Goal: Communication & Community: Ask a question

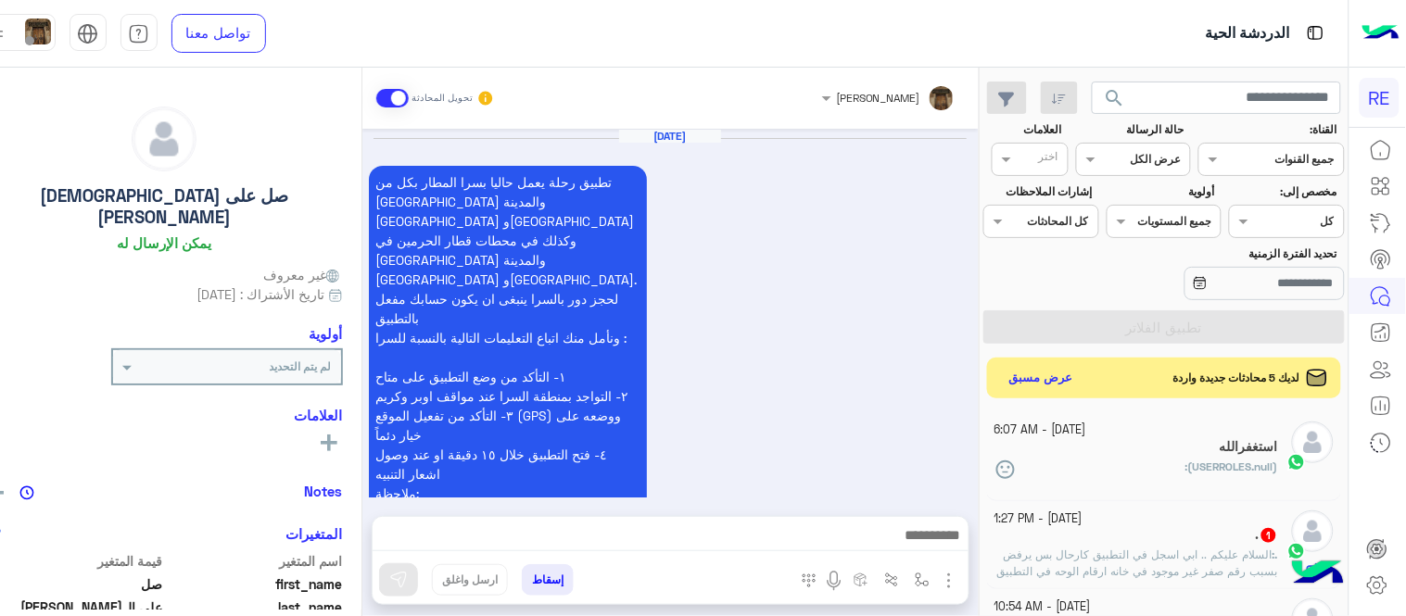
scroll to position [1412, 0]
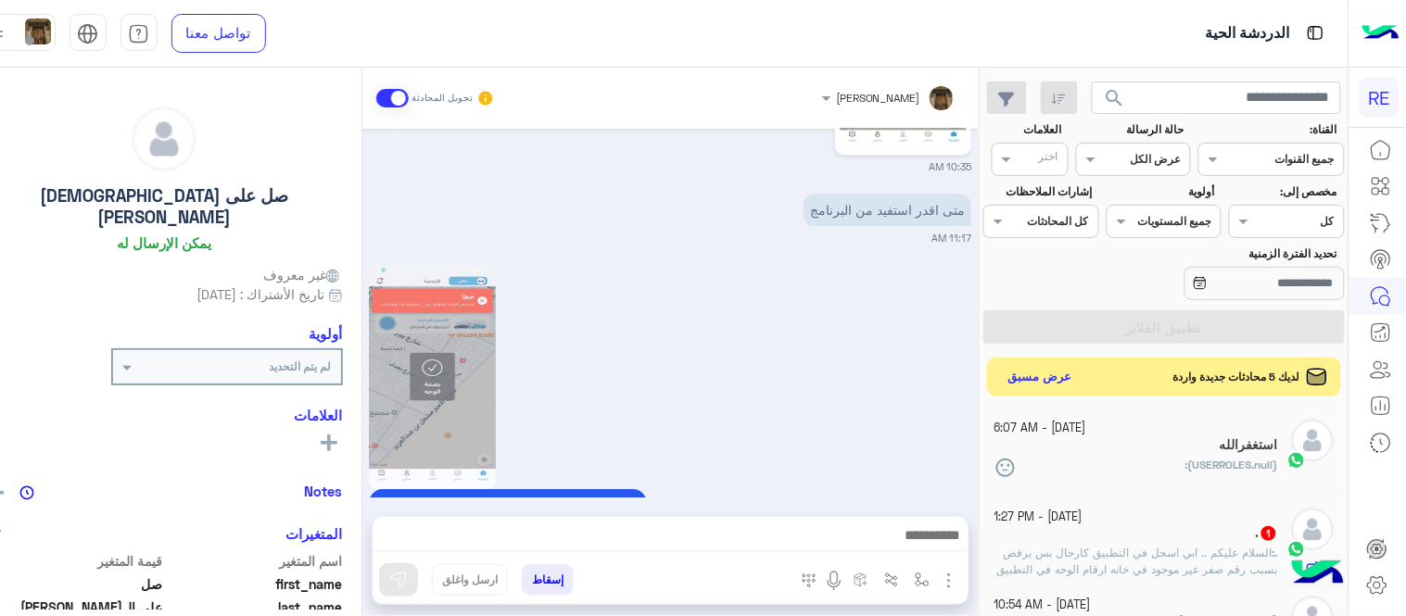
click at [1034, 375] on button "عرض مسبق" at bounding box center [1040, 377] width 78 height 25
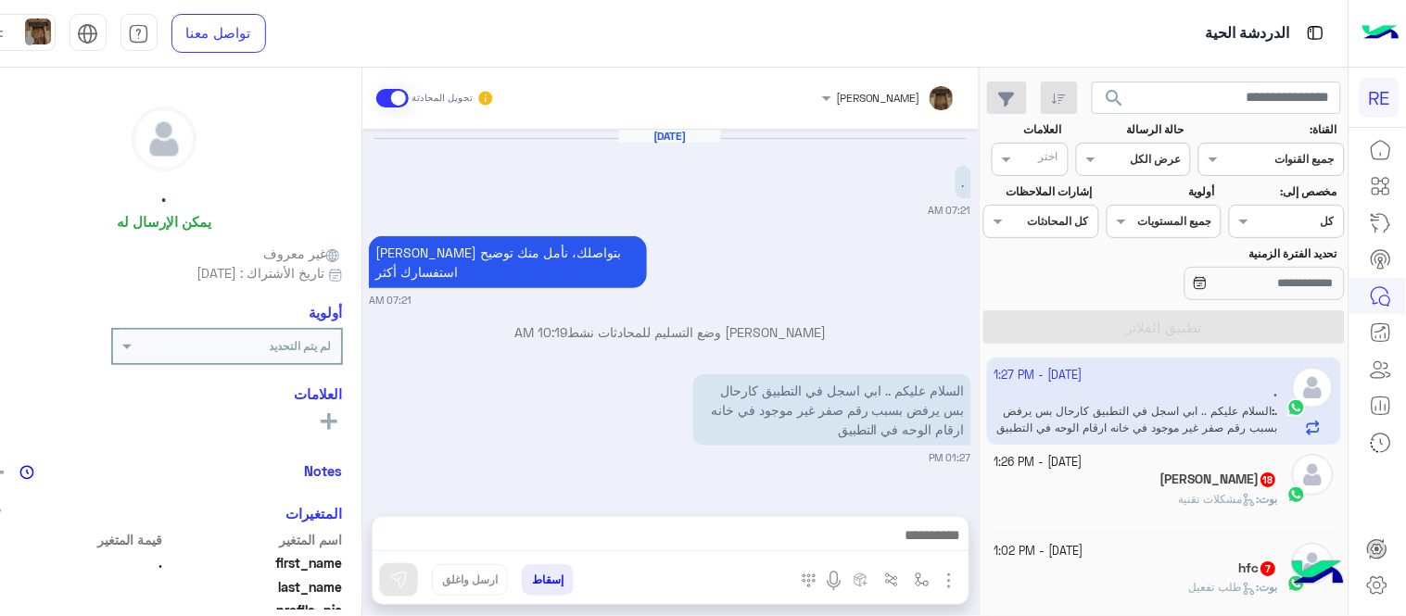
click at [934, 324] on div "[PERSON_NAME] وضع التسليم للمحادثات نشط 10:19 AM" at bounding box center [670, 338] width 602 height 33
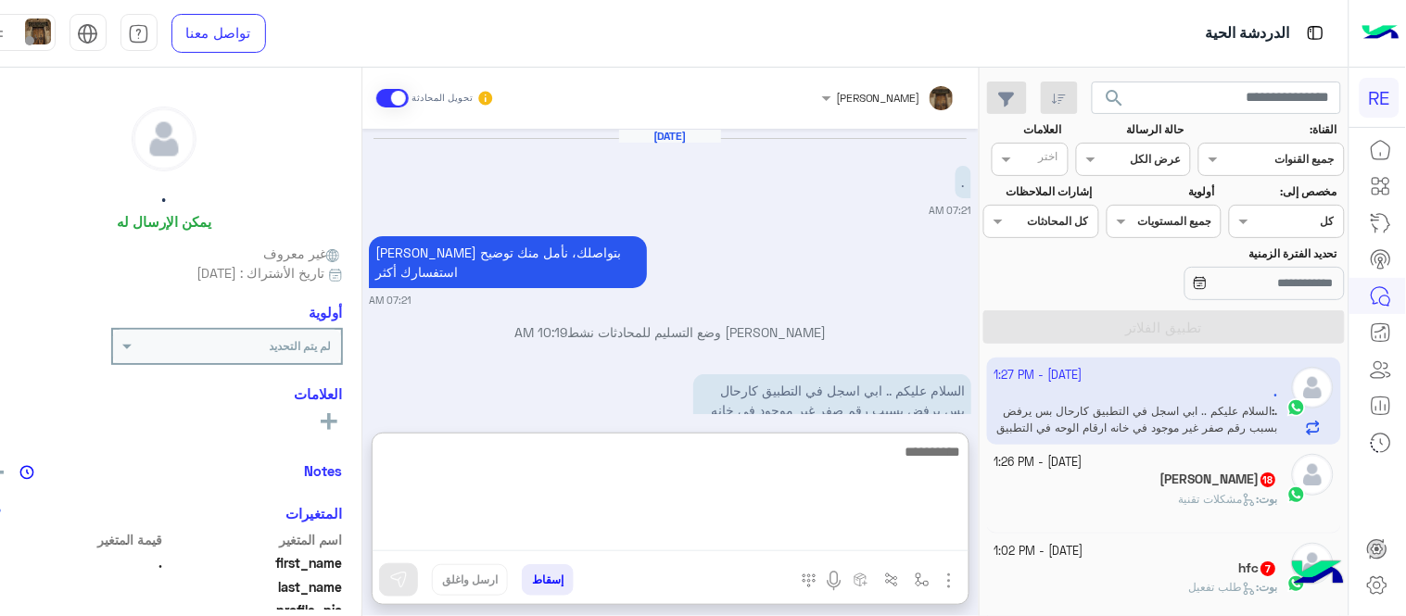
click at [815, 528] on textarea at bounding box center [670, 495] width 596 height 111
type textarea "*"
type textarea "**********"
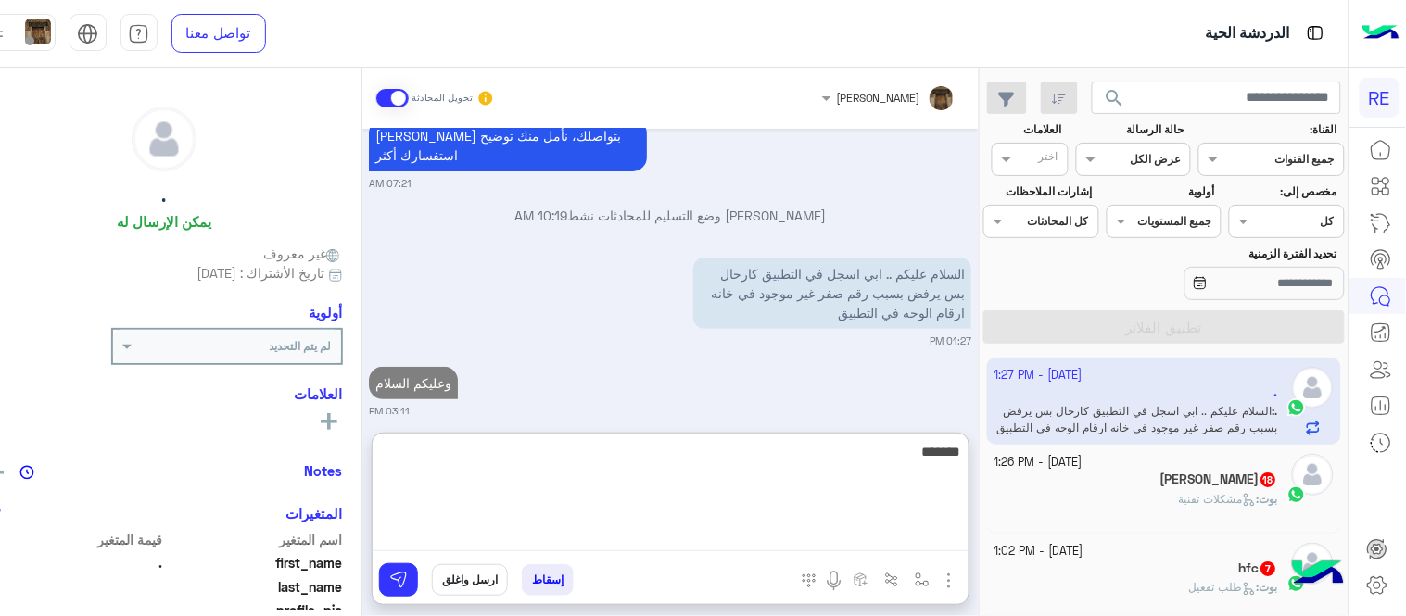
scroll to position [164, 0]
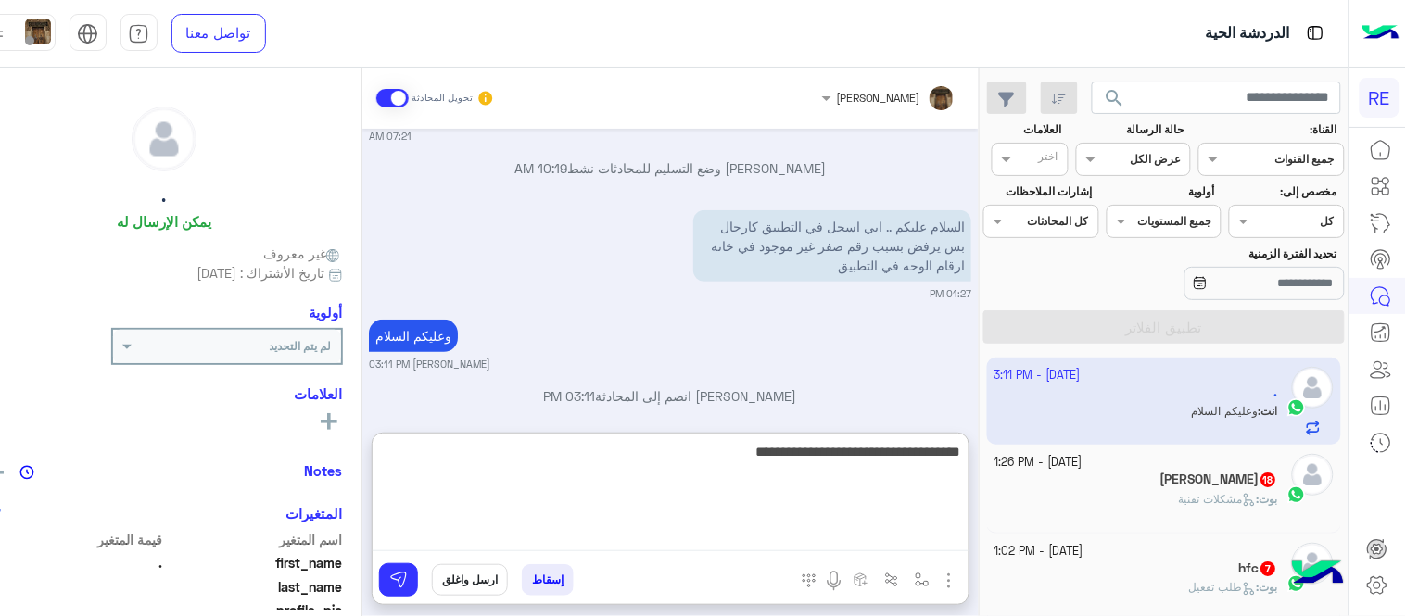
type textarea "**********"
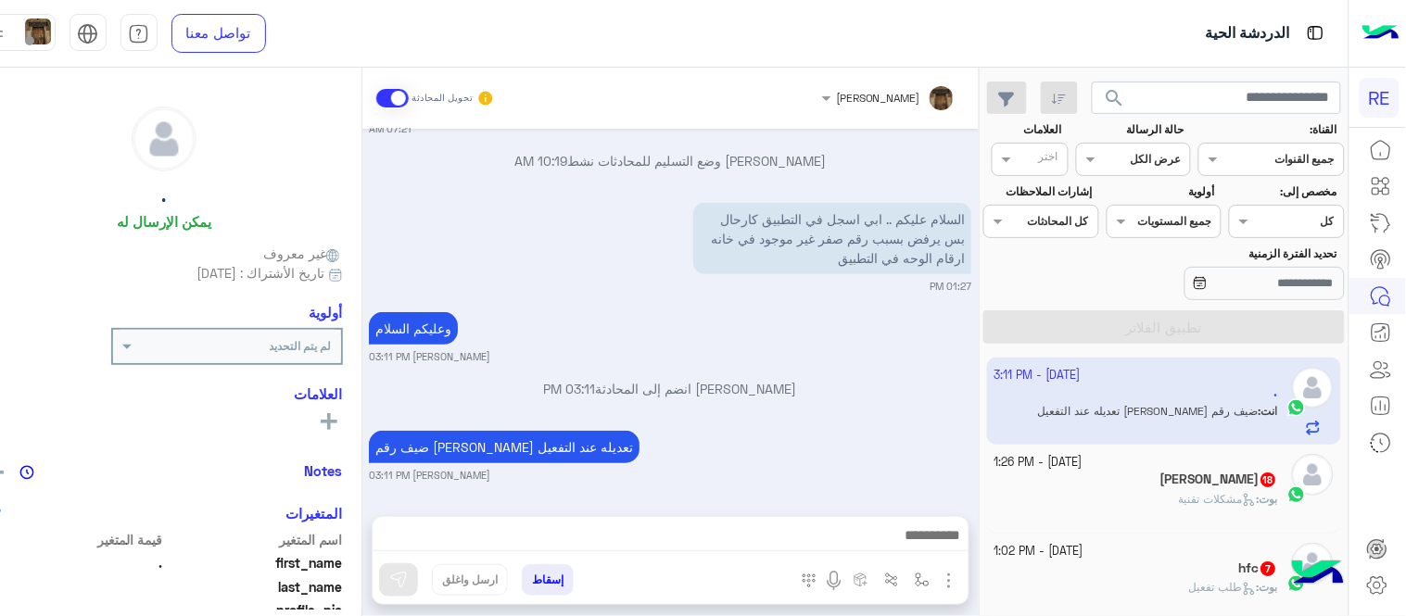
scroll to position [152, 0]
click at [769, 329] on div "[DATE] . 07:21 AM [PERSON_NAME] بتواصلك، نأمل منك توضيح استفسارك أكثر 07:21 AM …" at bounding box center [670, 313] width 616 height 369
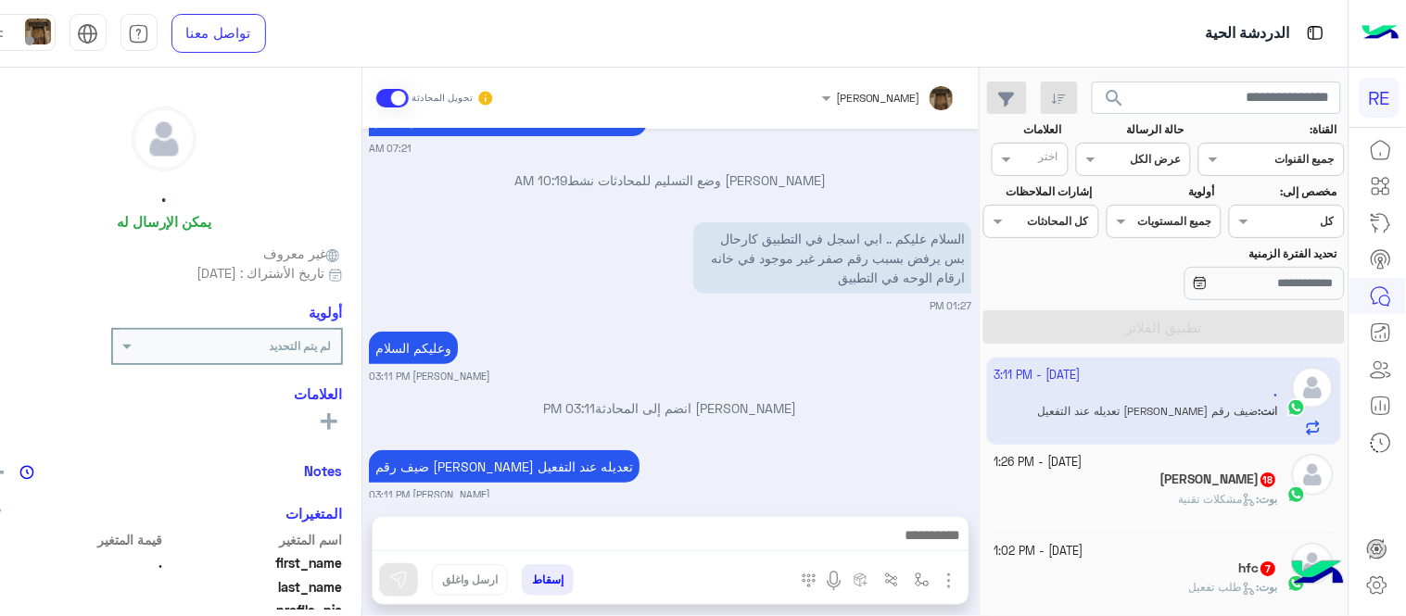
click at [888, 404] on div "[PERSON_NAME] انضم إلى المحادثة 03:11 PM" at bounding box center [670, 414] width 602 height 33
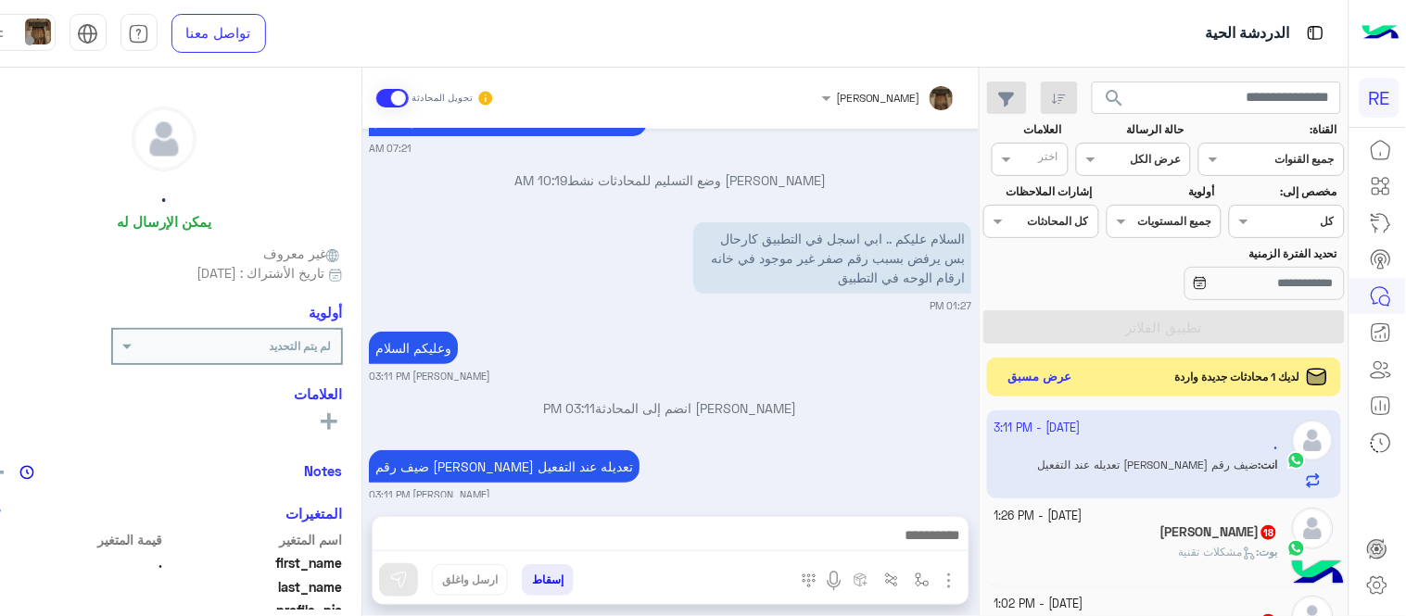
click at [1047, 374] on button "عرض مسبق" at bounding box center [1040, 377] width 78 height 25
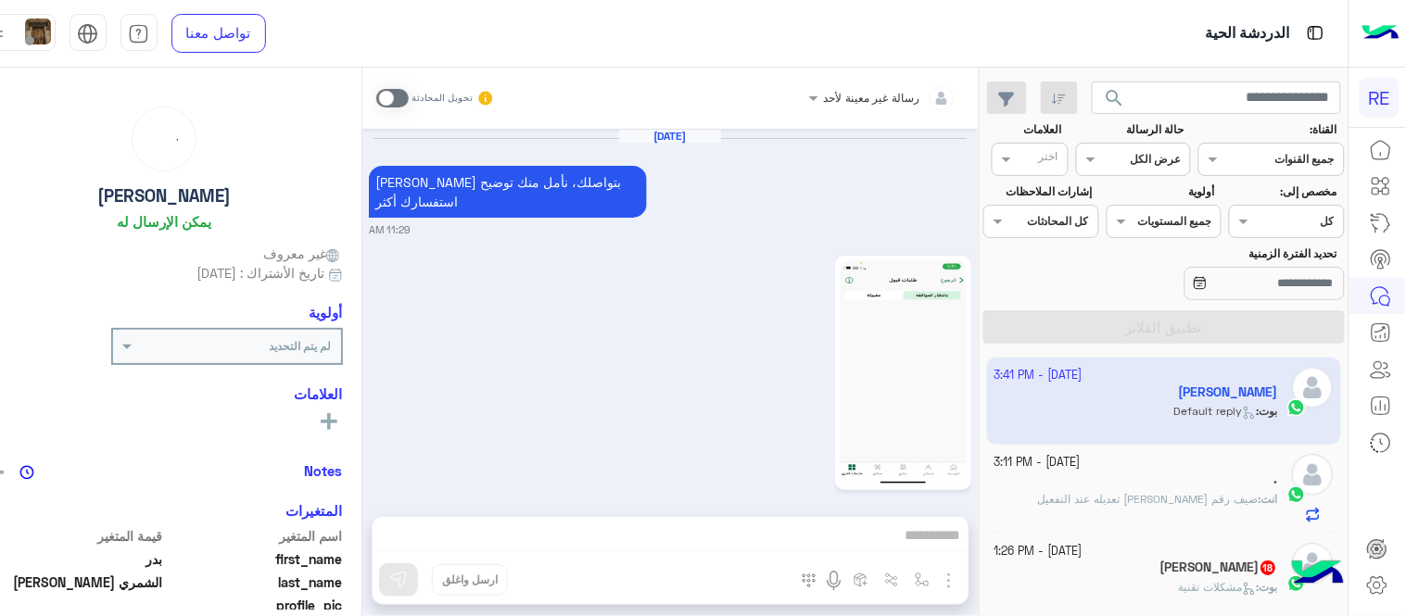
scroll to position [821, 0]
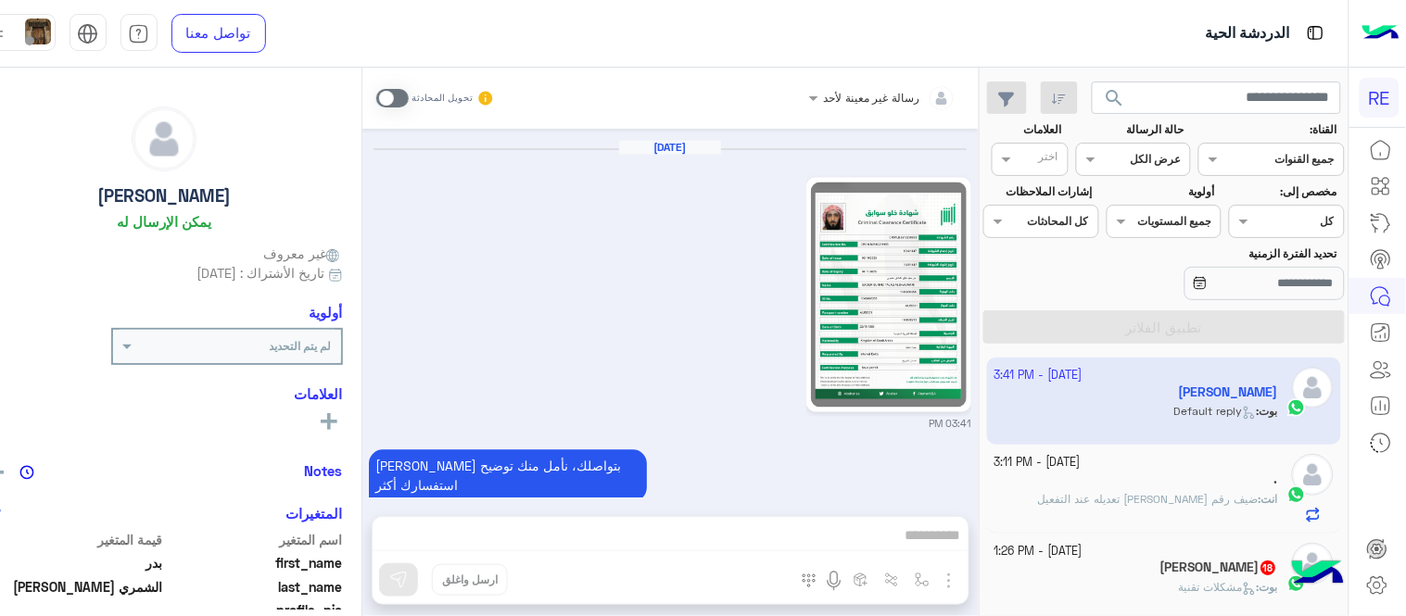
click at [925, 287] on img at bounding box center [889, 295] width 156 height 225
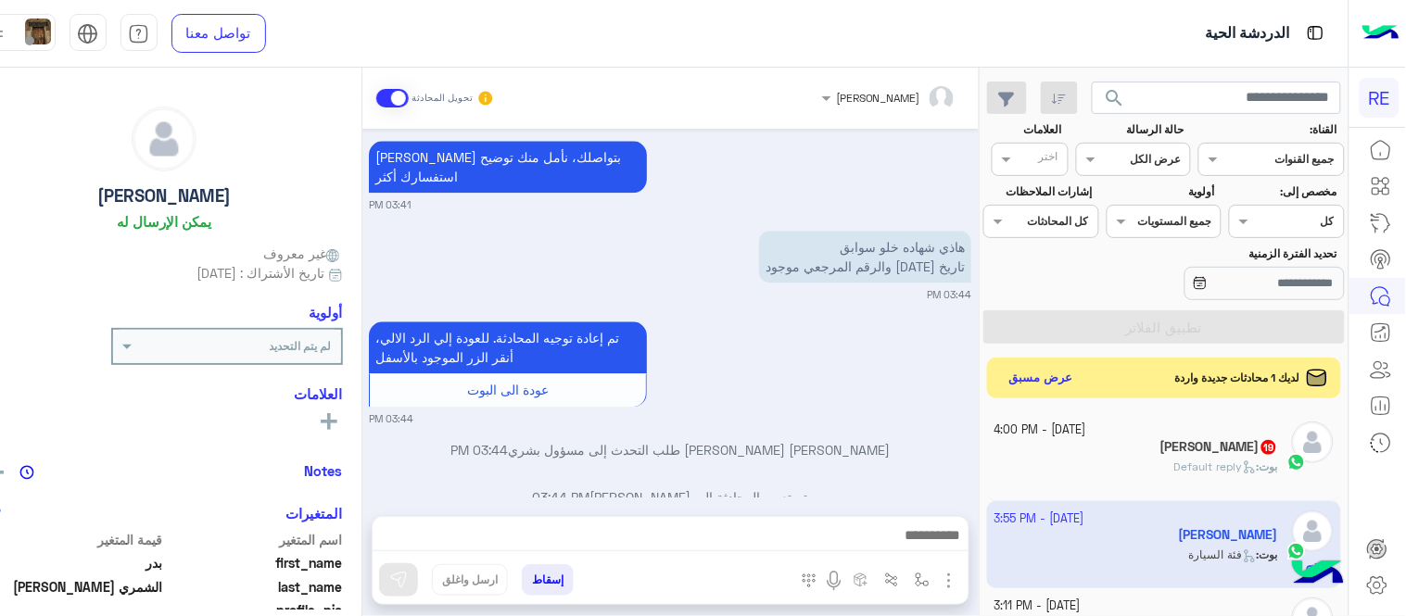
scroll to position [4014, 0]
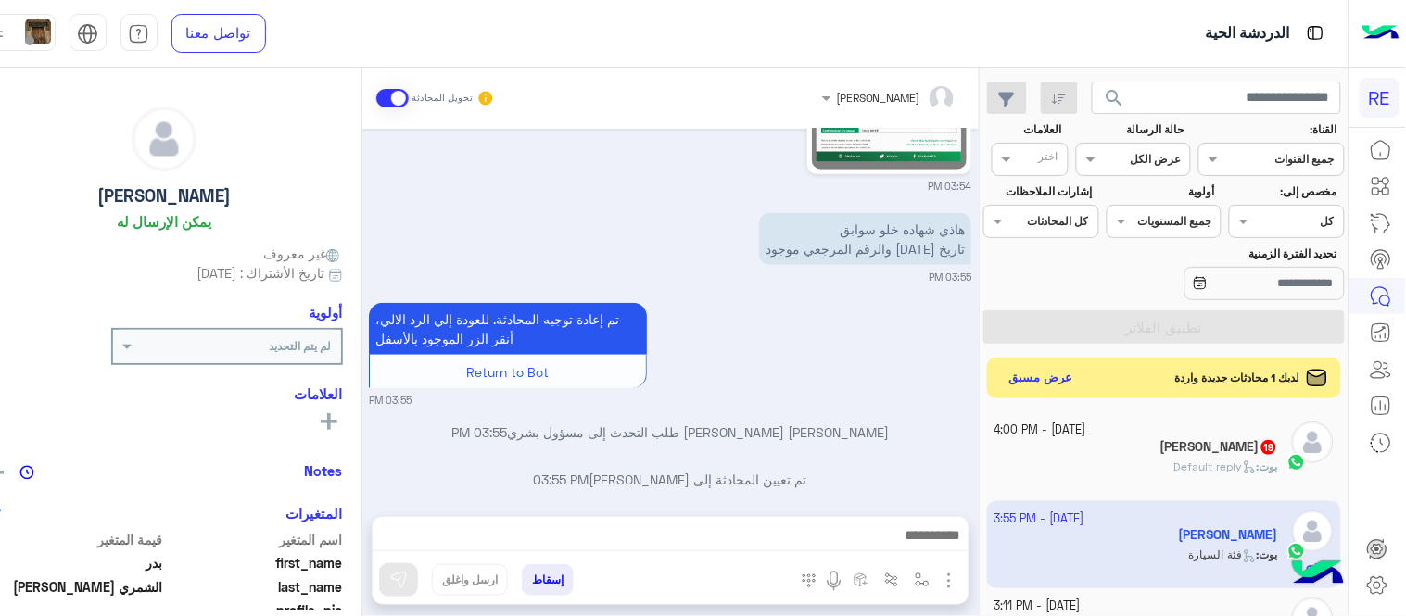
click at [1088, 485] on div "[PERSON_NAME] : Default reply" at bounding box center [1136, 475] width 284 height 32
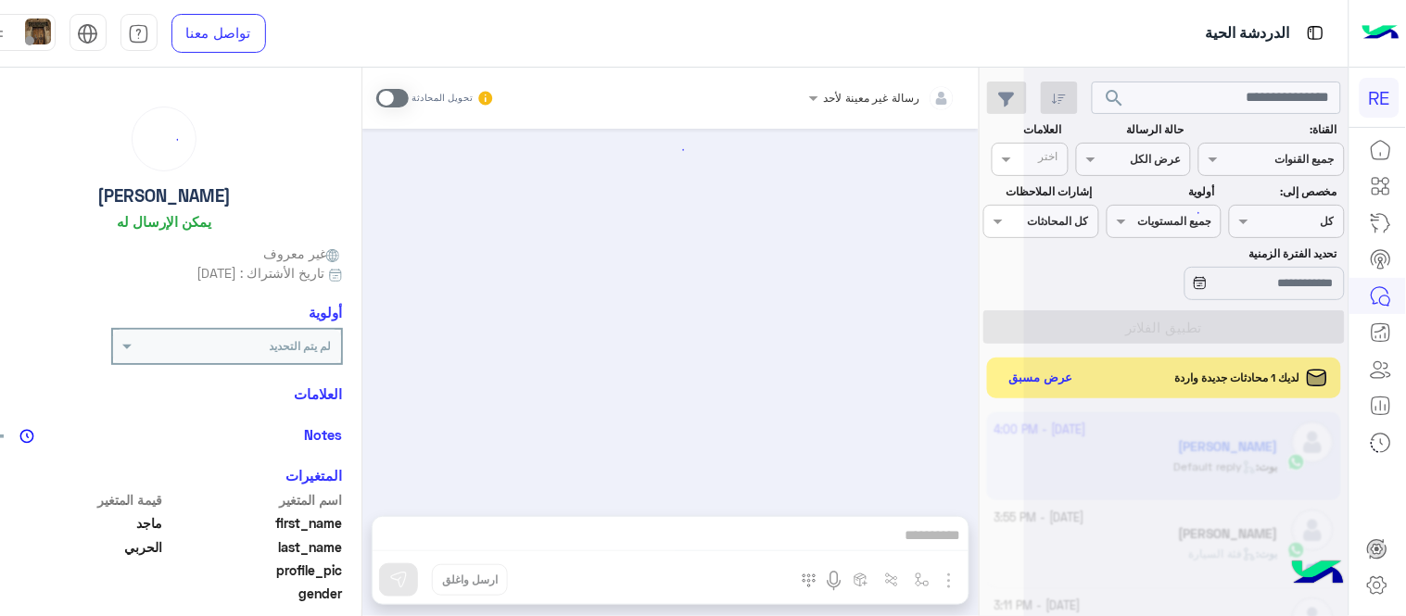
click at [938, 433] on div at bounding box center [670, 313] width 616 height 369
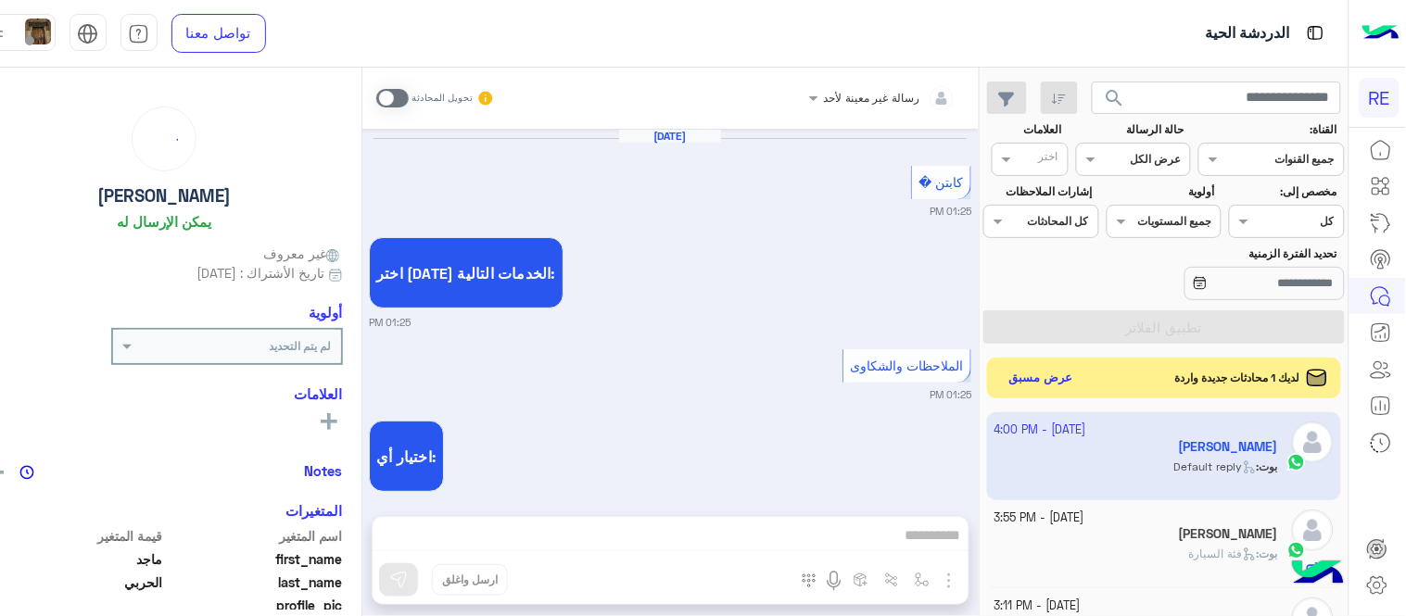
scroll to position [793, 0]
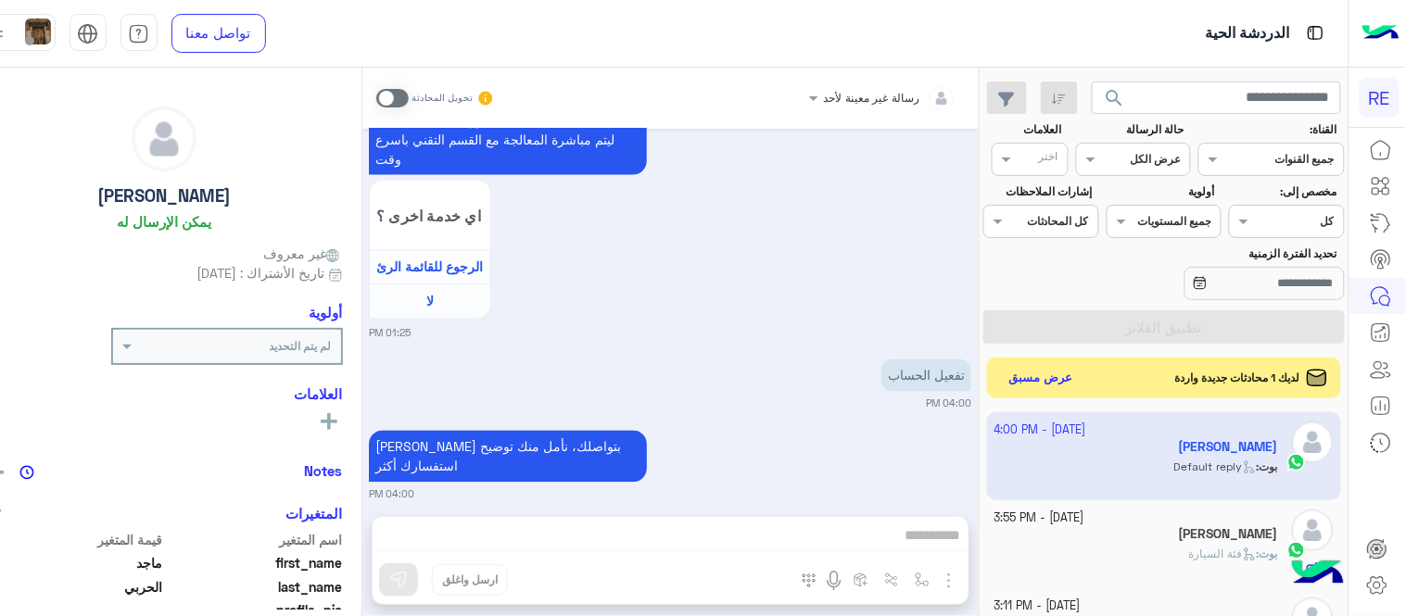
click at [409, 96] on span at bounding box center [392, 98] width 32 height 19
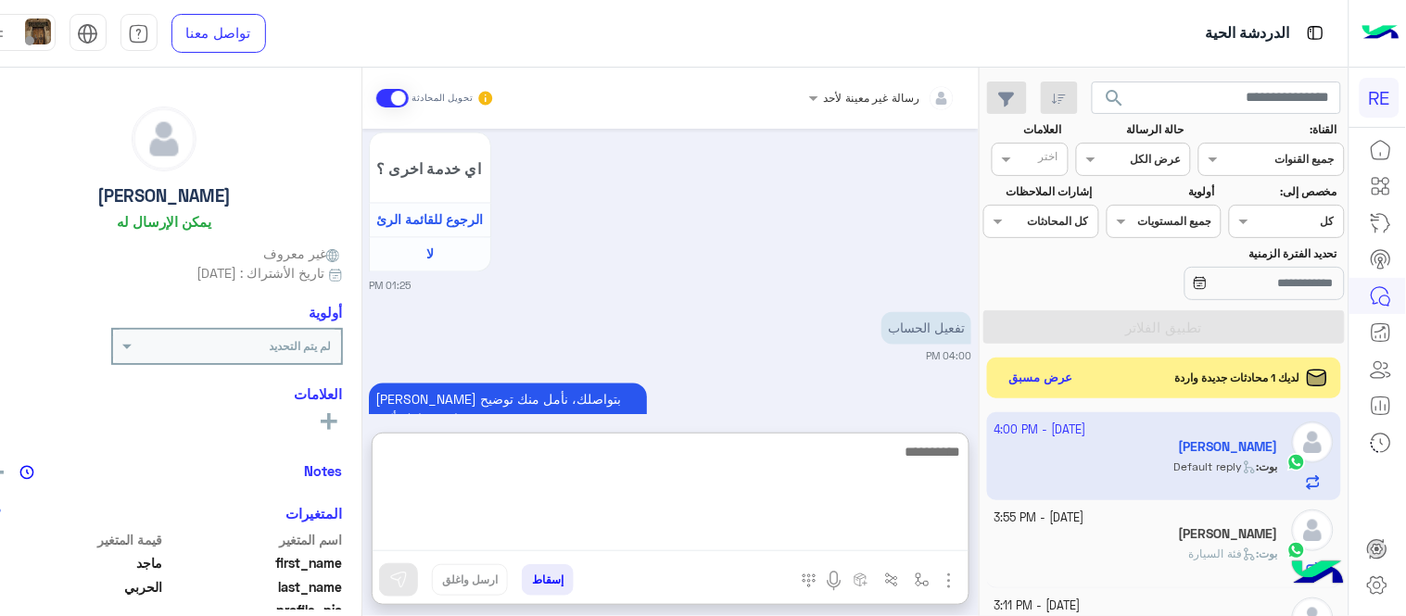
click at [780, 542] on textarea at bounding box center [670, 495] width 596 height 111
type textarea "**********"
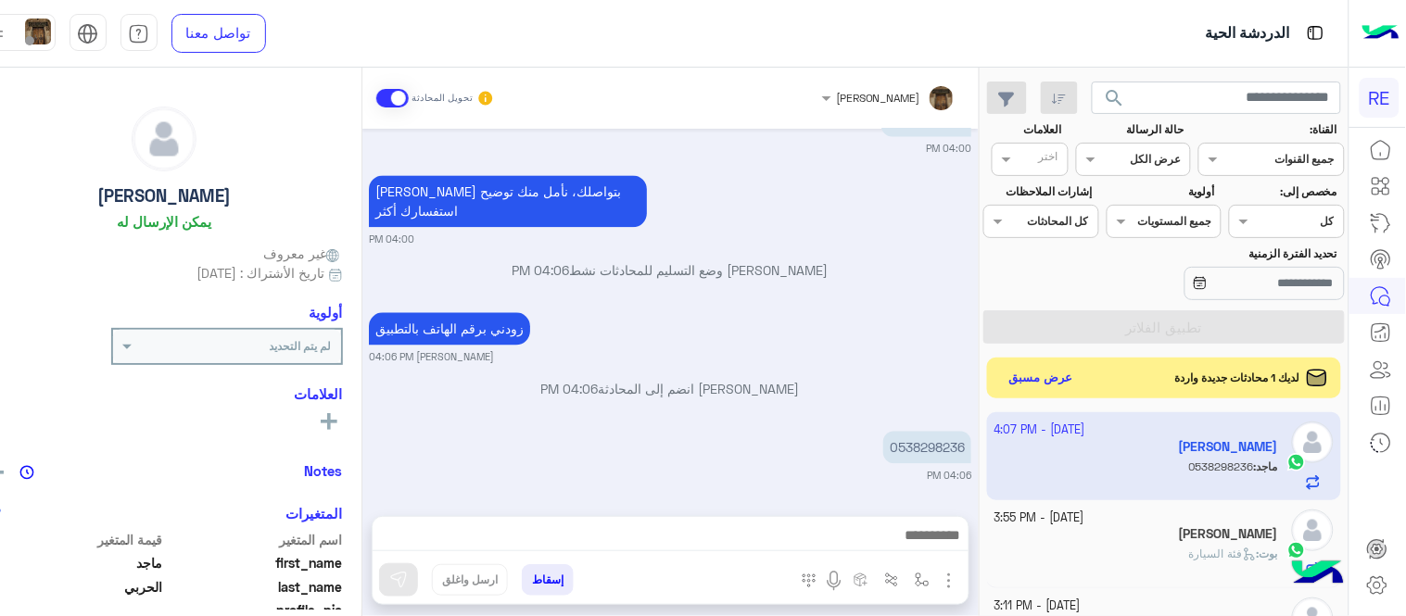
scroll to position [1030, 0]
click at [716, 338] on div "[DATE] كابتن � 01:25 PM اختر [DATE] الخدمات التالية: 01:25 PM الملاحظات والشكاو…" at bounding box center [670, 313] width 616 height 369
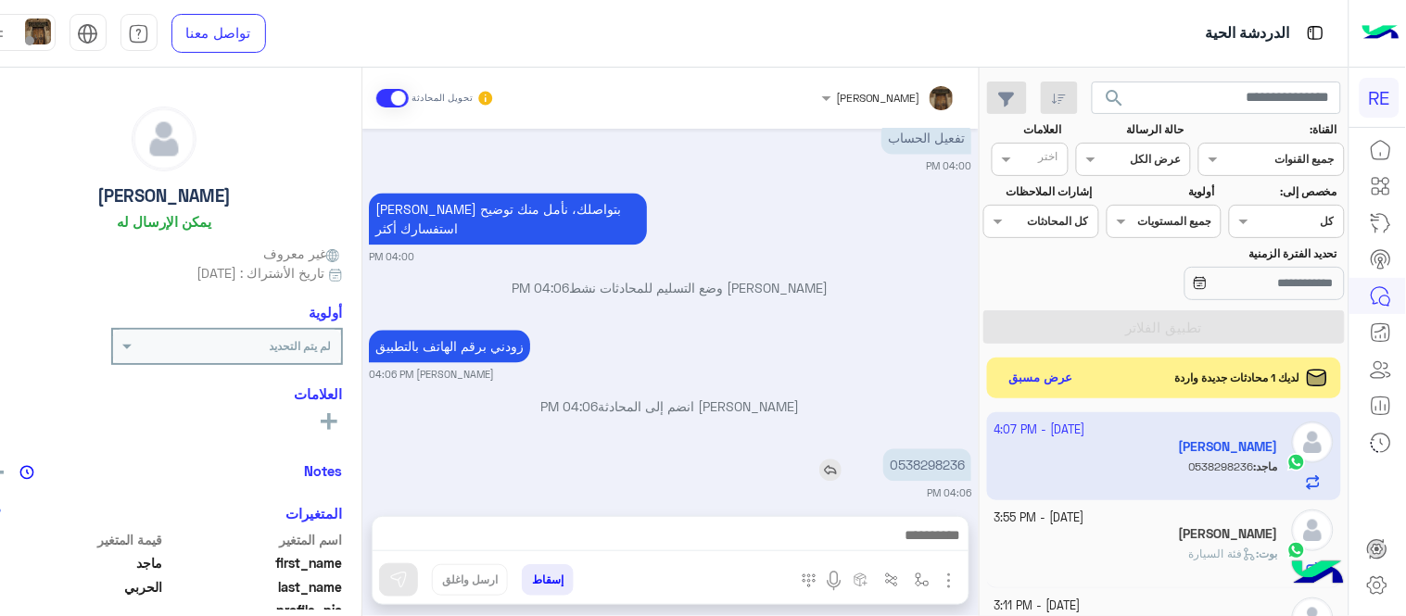
click at [971, 449] on p "0538298236" at bounding box center [927, 465] width 88 height 32
copy p "0538298236"
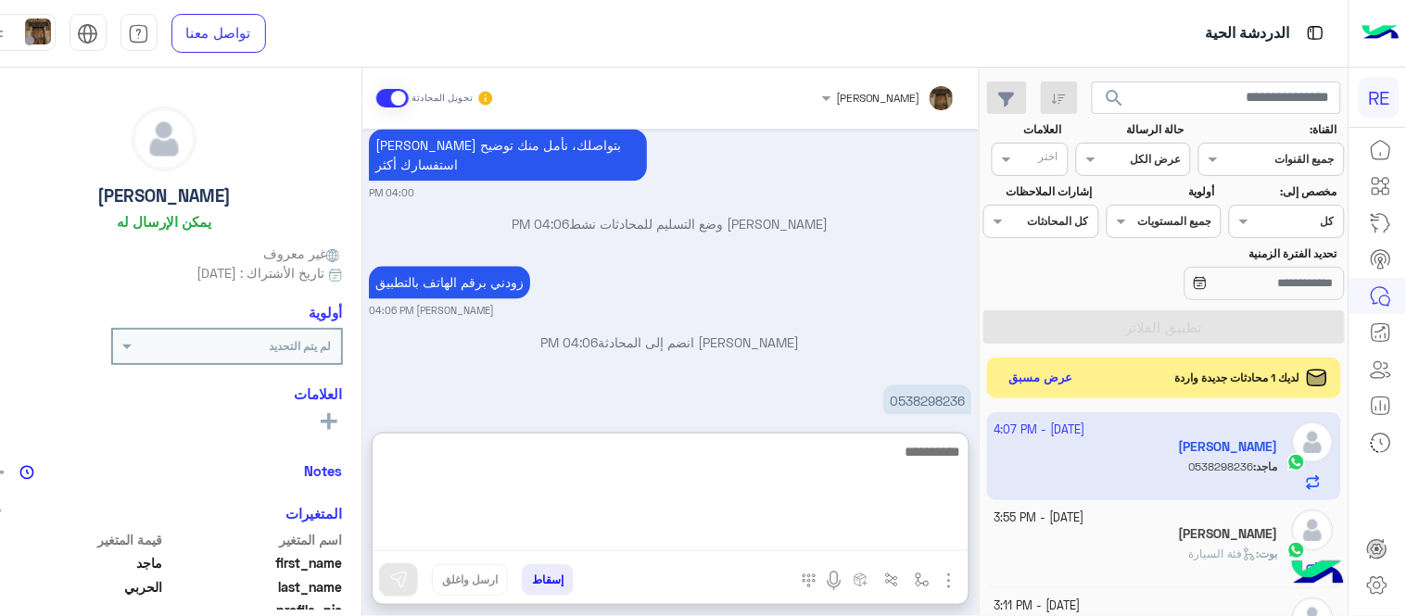
click at [672, 541] on textarea at bounding box center [670, 495] width 596 height 111
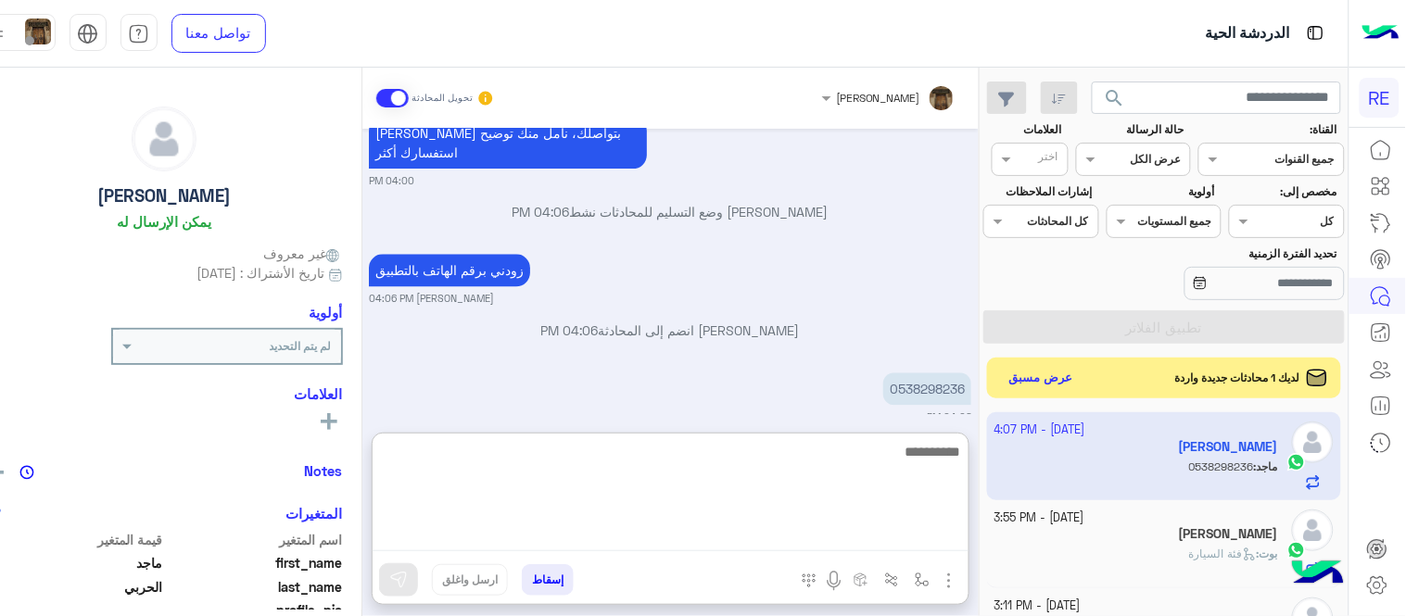
scroll to position [1114, 0]
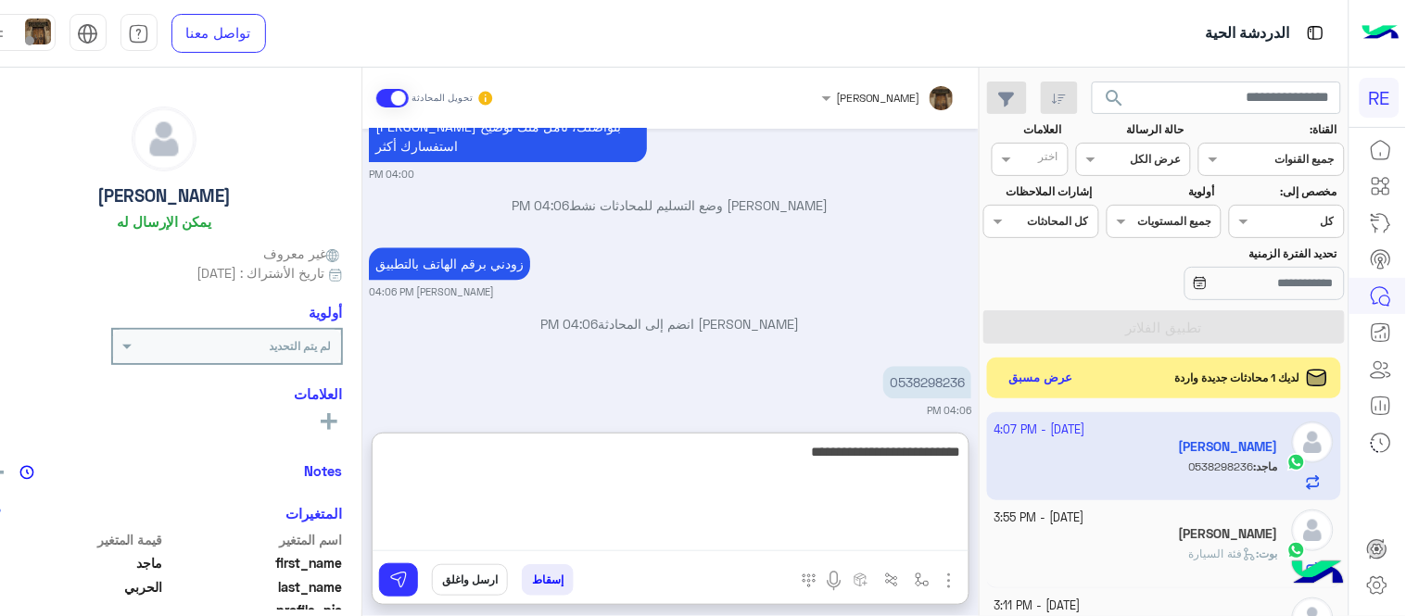
type textarea "**********"
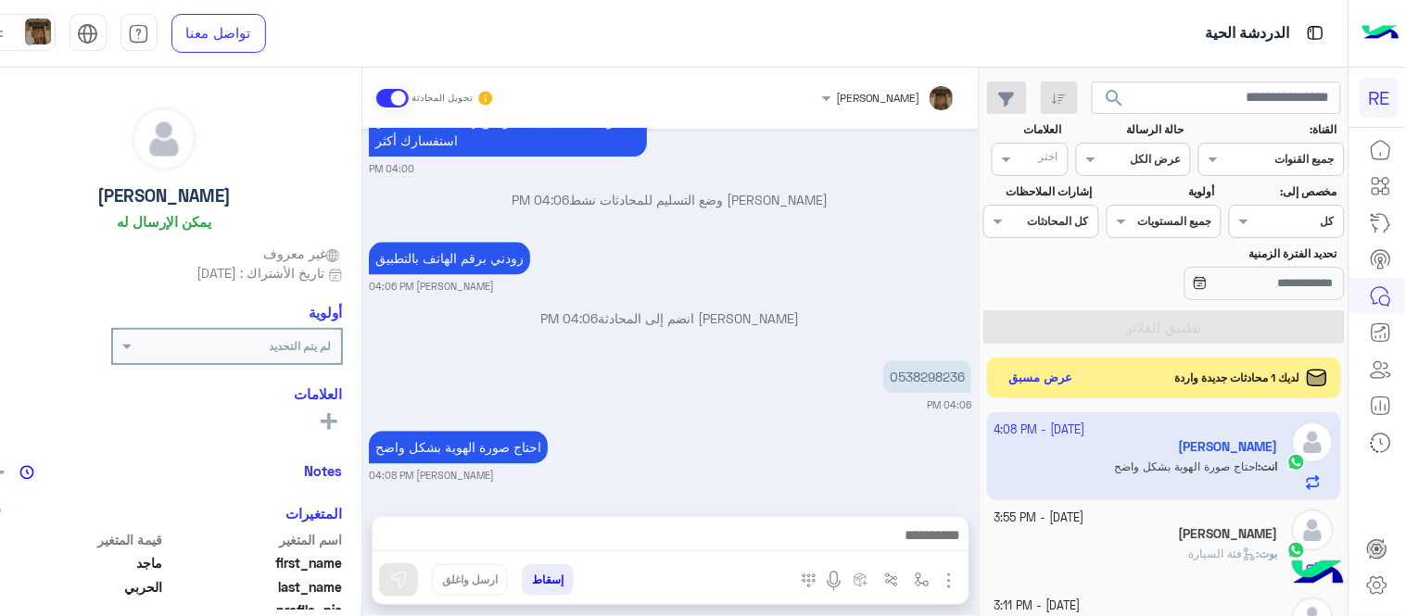
click at [853, 322] on div "[DATE] كابتن � 01:25 PM اختر [DATE] الخدمات التالية: 01:25 PM الملاحظات والشكاو…" at bounding box center [670, 313] width 616 height 369
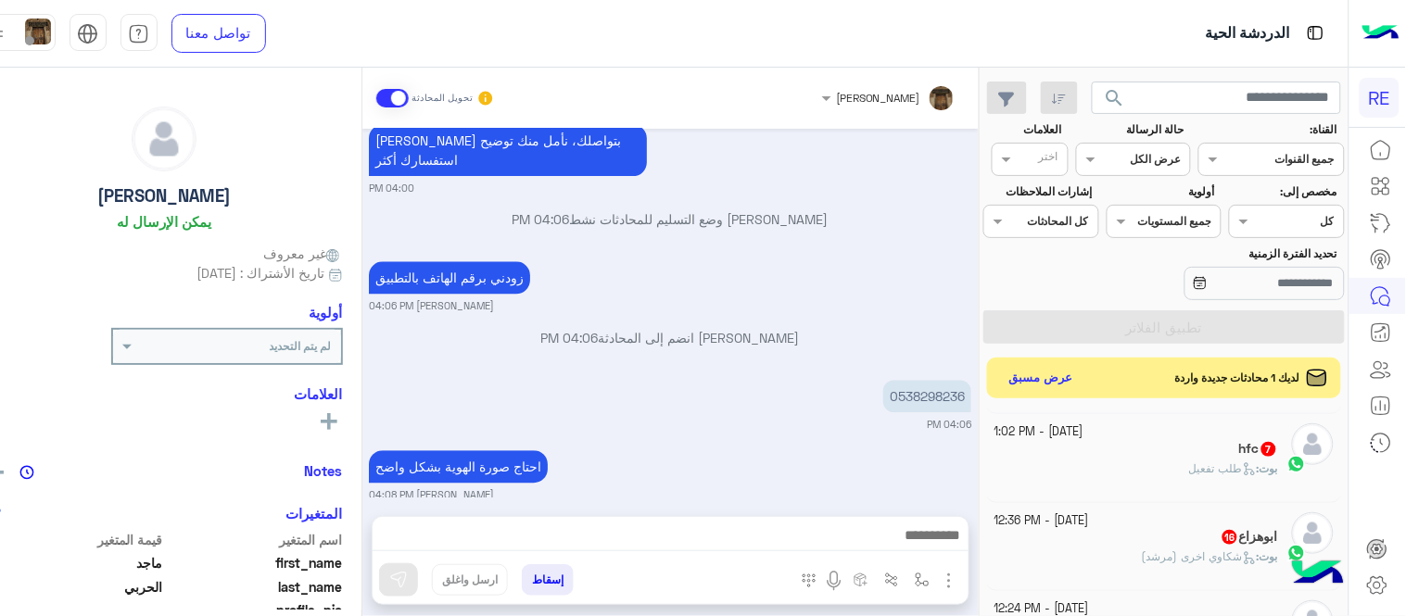
scroll to position [178, 0]
click at [1099, 457] on p "انت : ضيف رقم [PERSON_NAME] تعديله عند التفعيل" at bounding box center [1158, 464] width 240 height 17
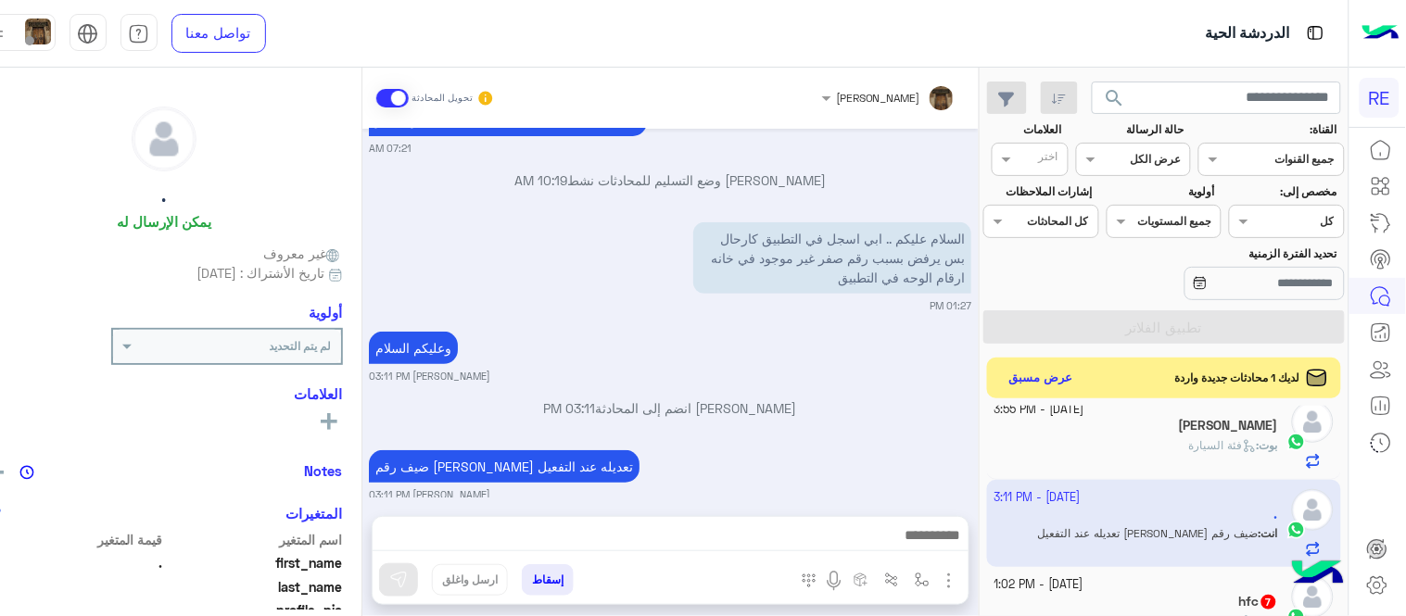
scroll to position [93, 0]
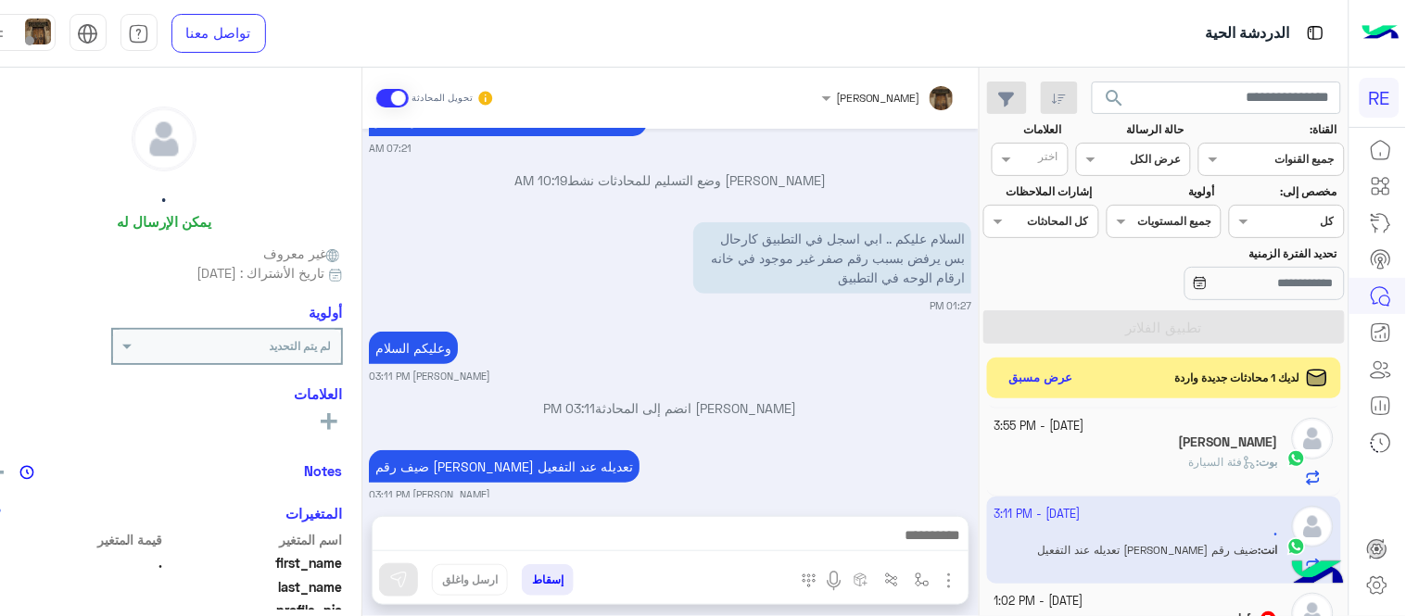
click at [1142, 459] on div "بوت : فئة السيارة" at bounding box center [1136, 470] width 284 height 32
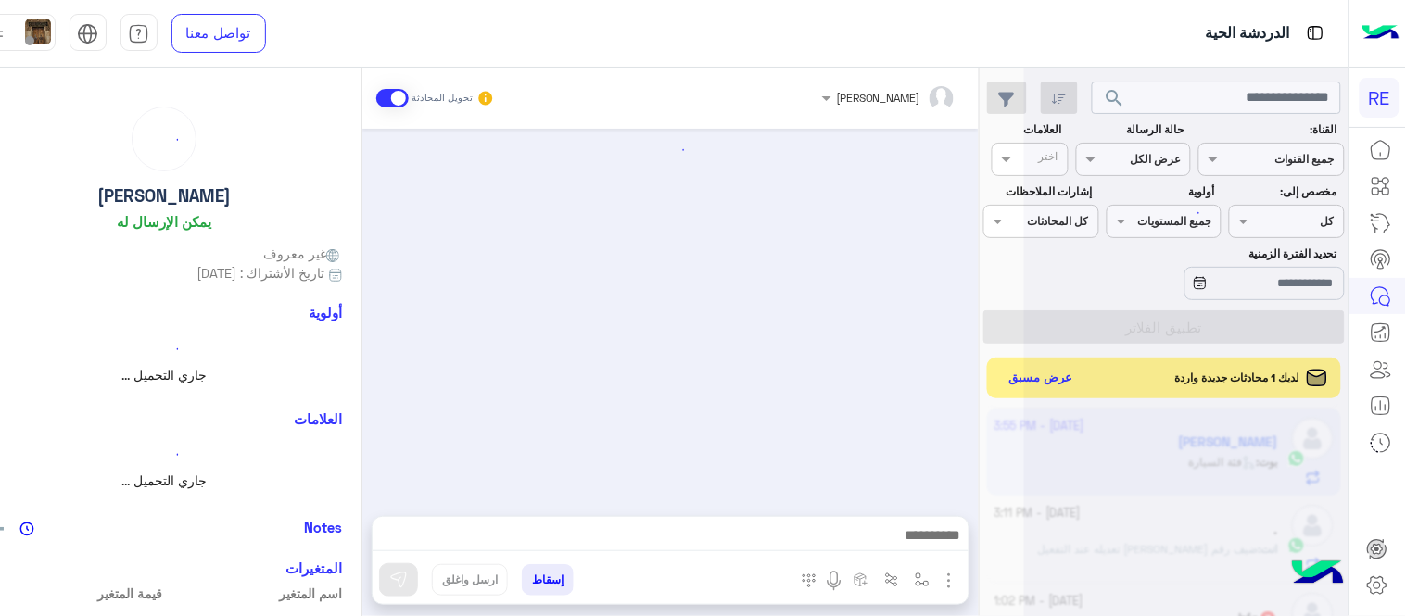
scroll to position [1419, 0]
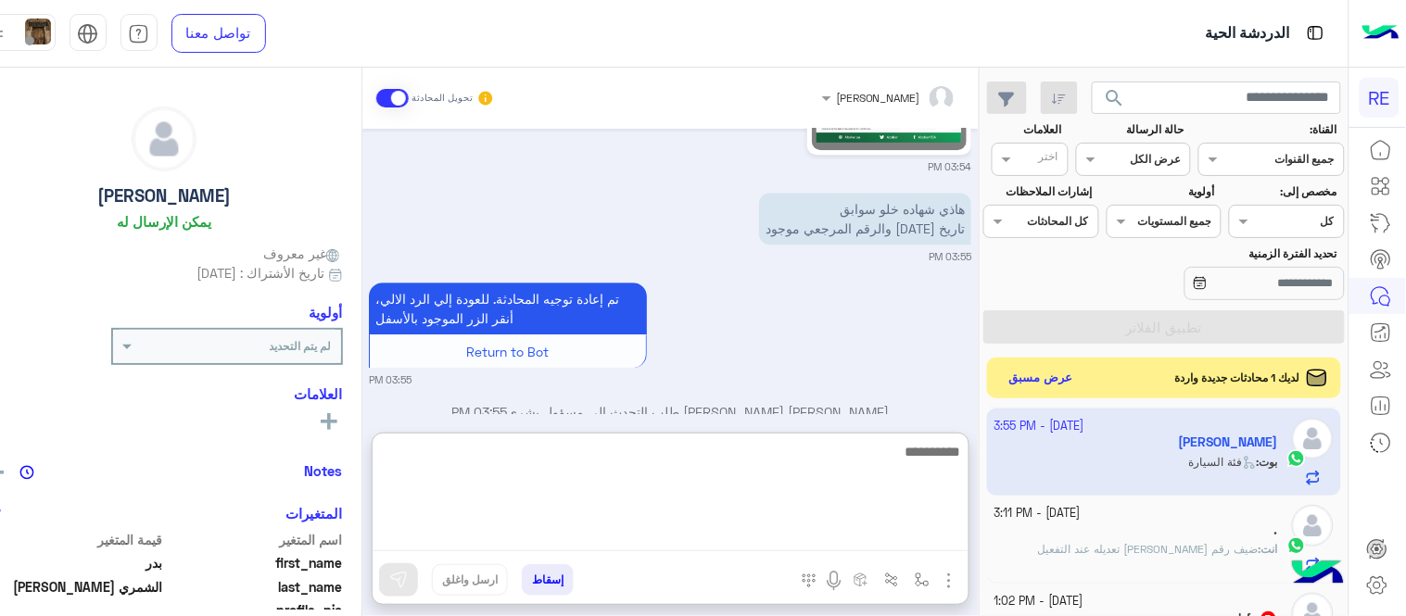
click at [780, 534] on textarea at bounding box center [670, 495] width 596 height 111
type textarea "**********"
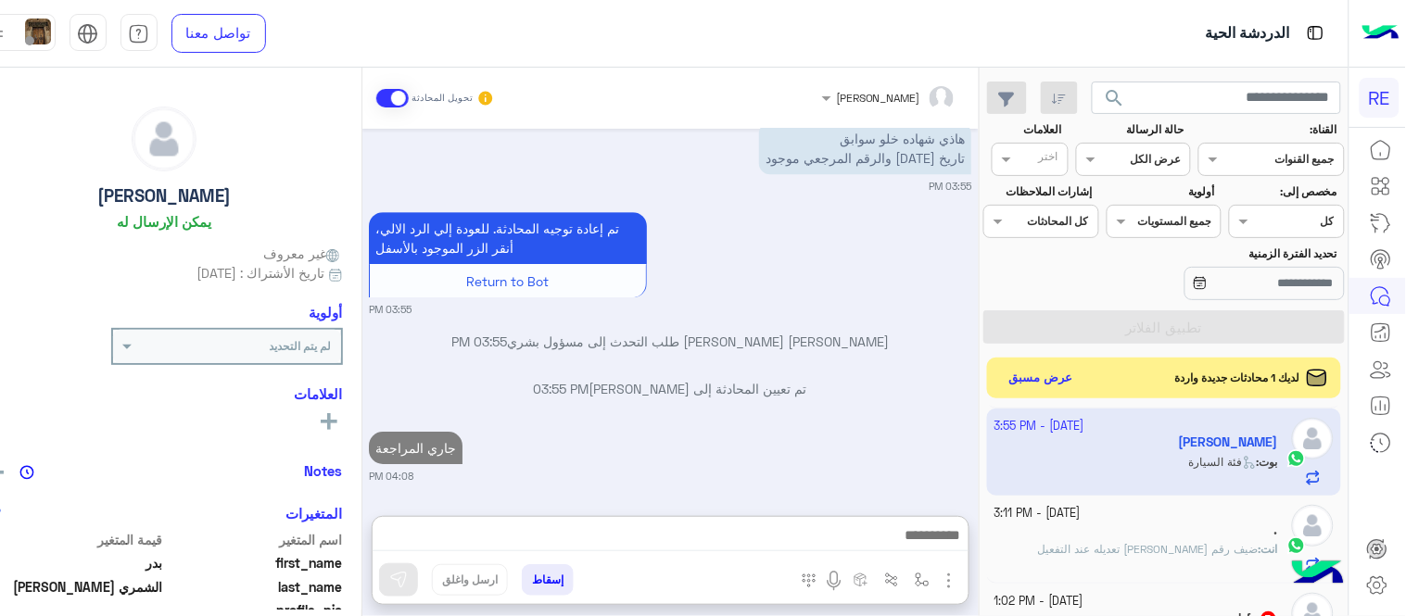
click at [869, 315] on div "[DATE] يمكنك الاطلاع على شروط الانضمام لرحلة ك (كابتن ) الموجودة بالصورة أعلاه،…" at bounding box center [670, 313] width 616 height 369
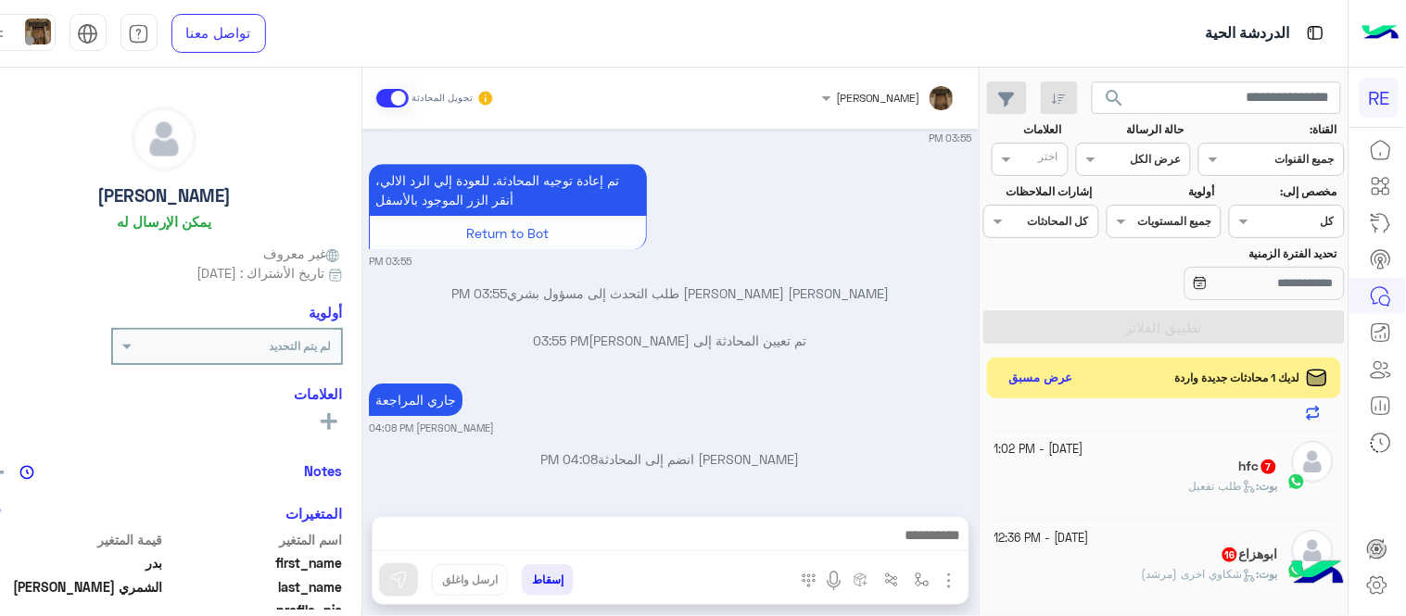
scroll to position [312, 0]
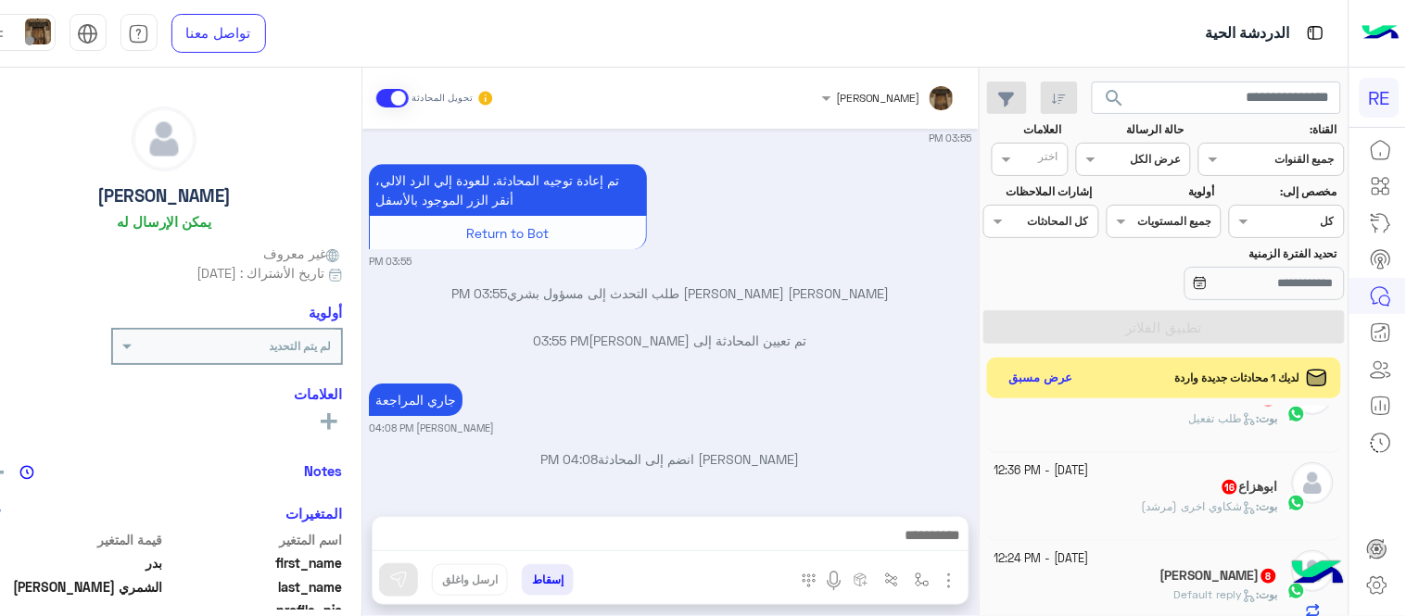
click at [1144, 423] on div "بوت : طلب تفعيل" at bounding box center [1136, 426] width 284 height 32
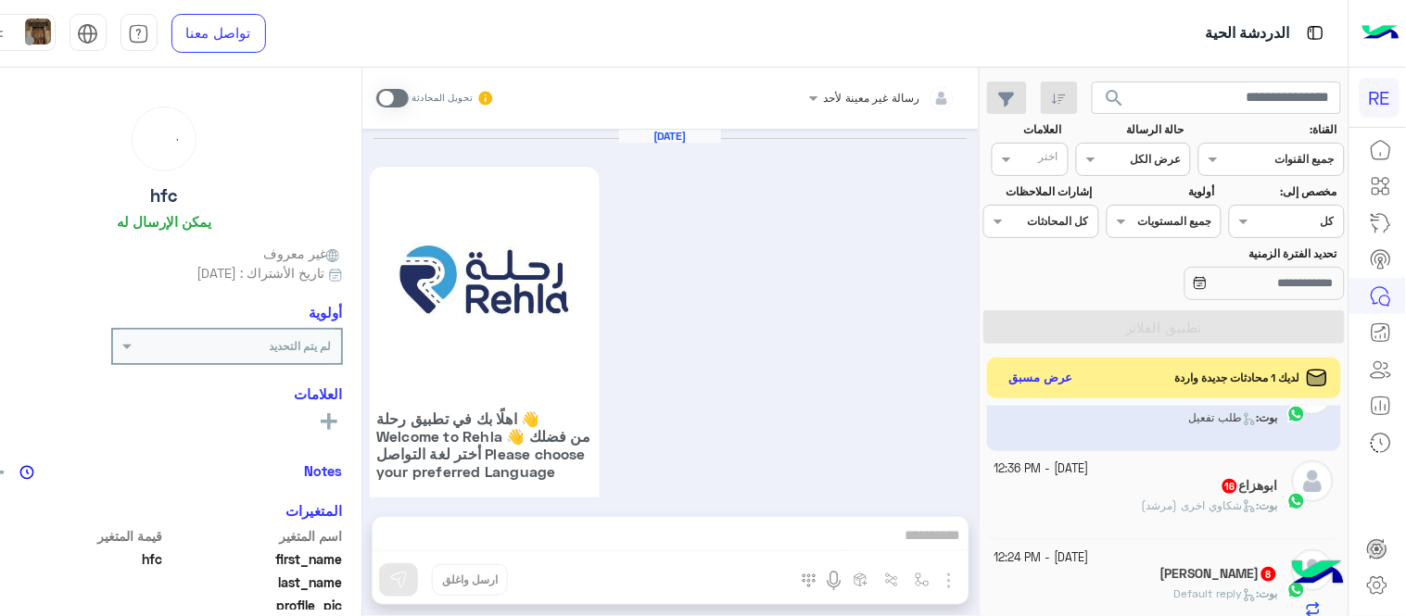
scroll to position [1767, 0]
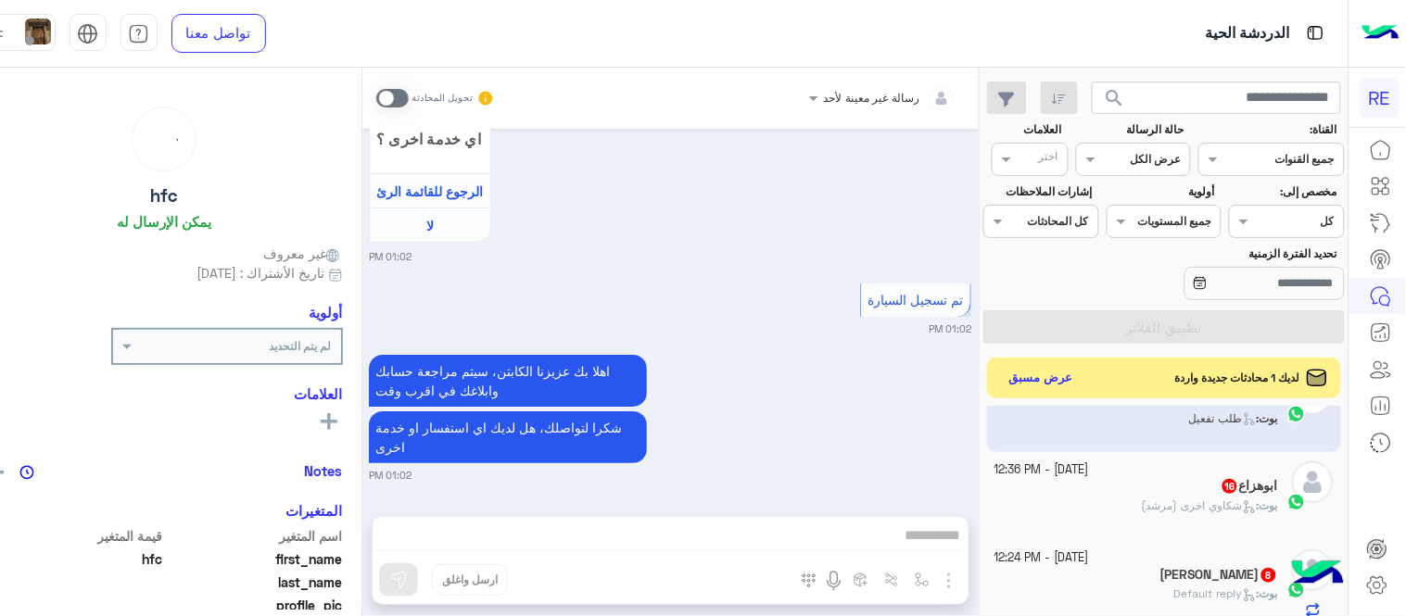
click at [409, 95] on span at bounding box center [392, 98] width 32 height 19
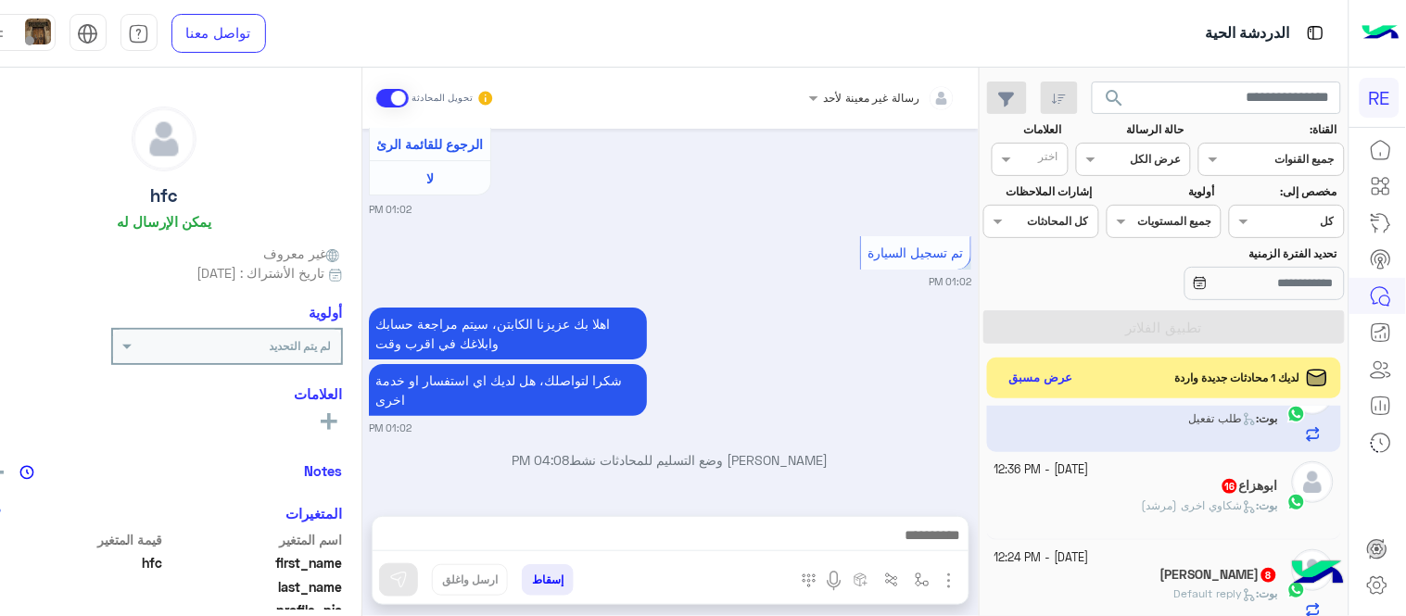
click at [729, 561] on div at bounding box center [670, 540] width 596 height 46
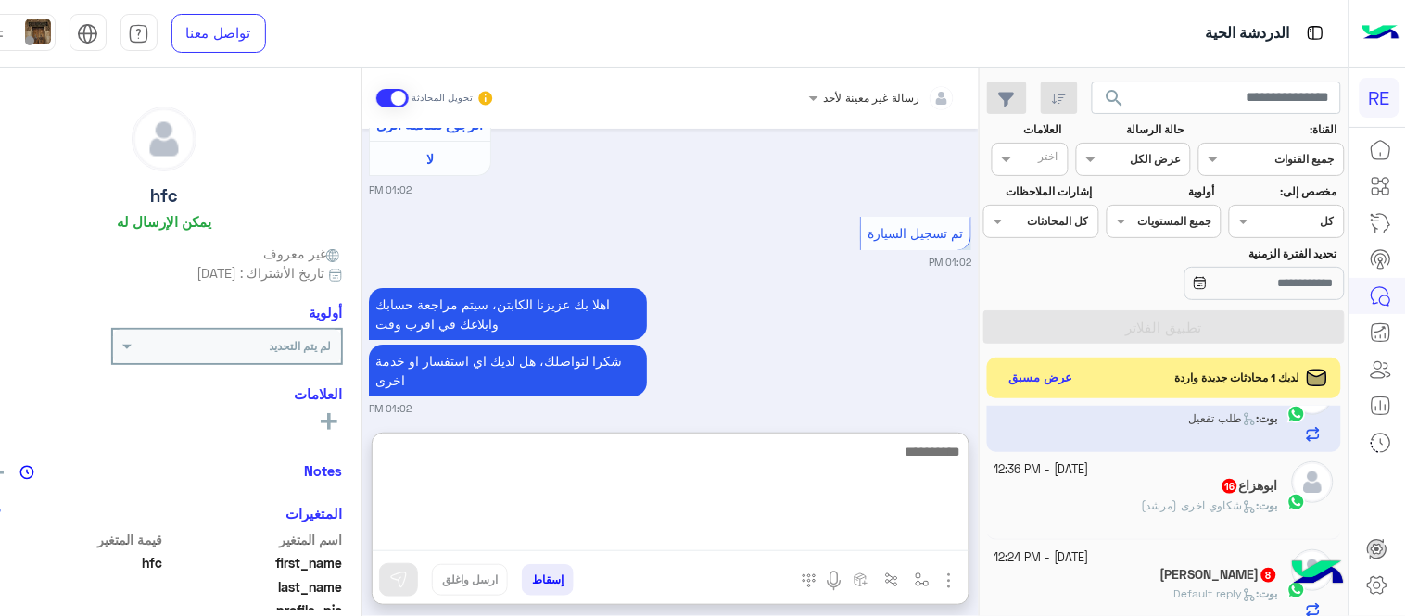
click at [716, 548] on textarea at bounding box center [670, 495] width 596 height 111
type textarea "**********"
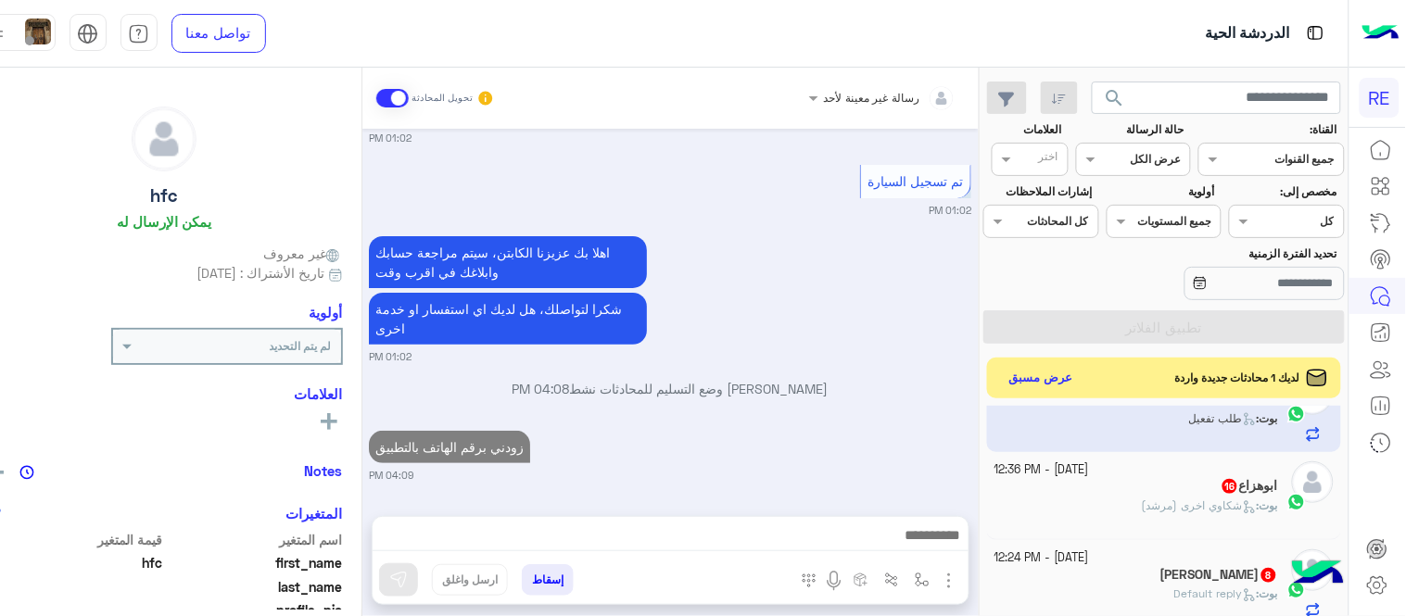
scroll to position [1935, 0]
click at [1162, 511] on span "شكاوي اخرى (مرشد)" at bounding box center [1198, 505] width 115 height 14
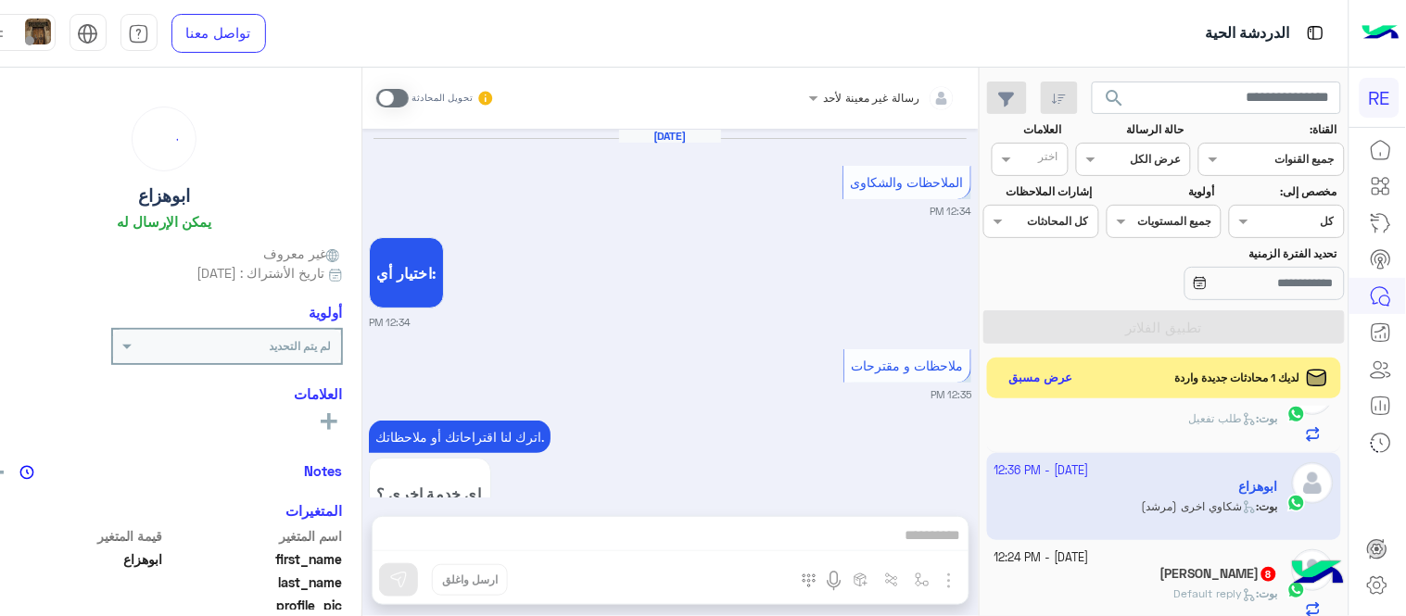
scroll to position [933, 0]
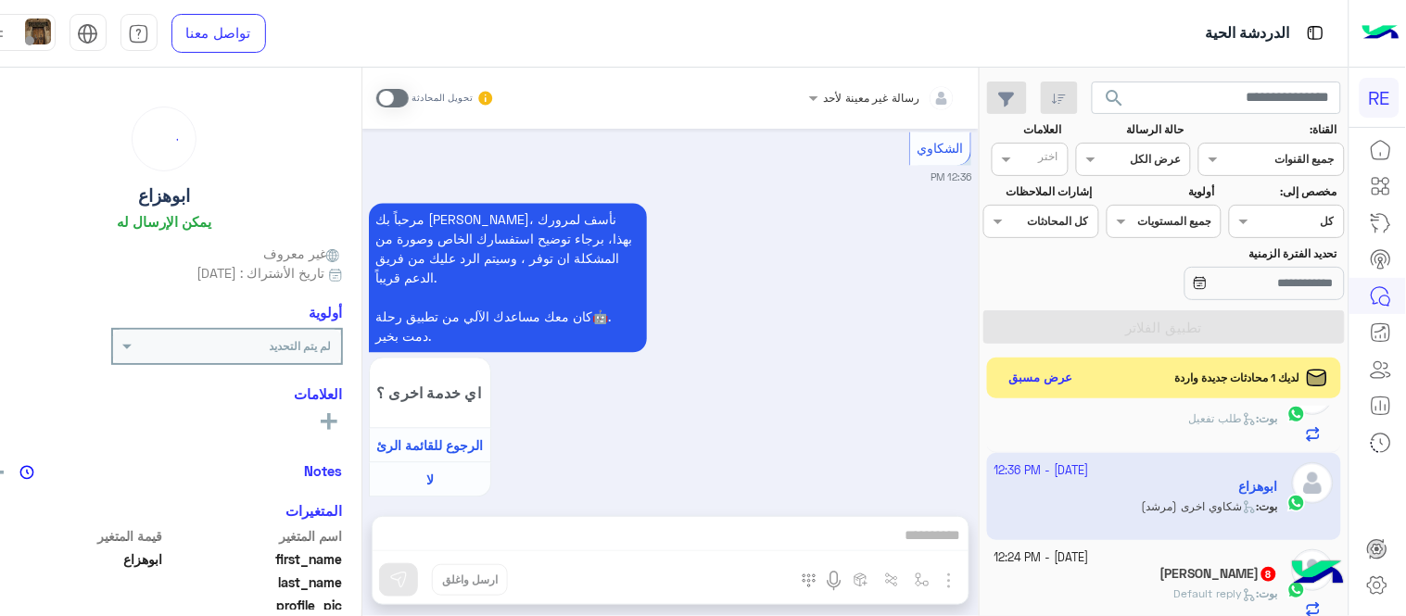
click at [409, 100] on span at bounding box center [392, 98] width 32 height 19
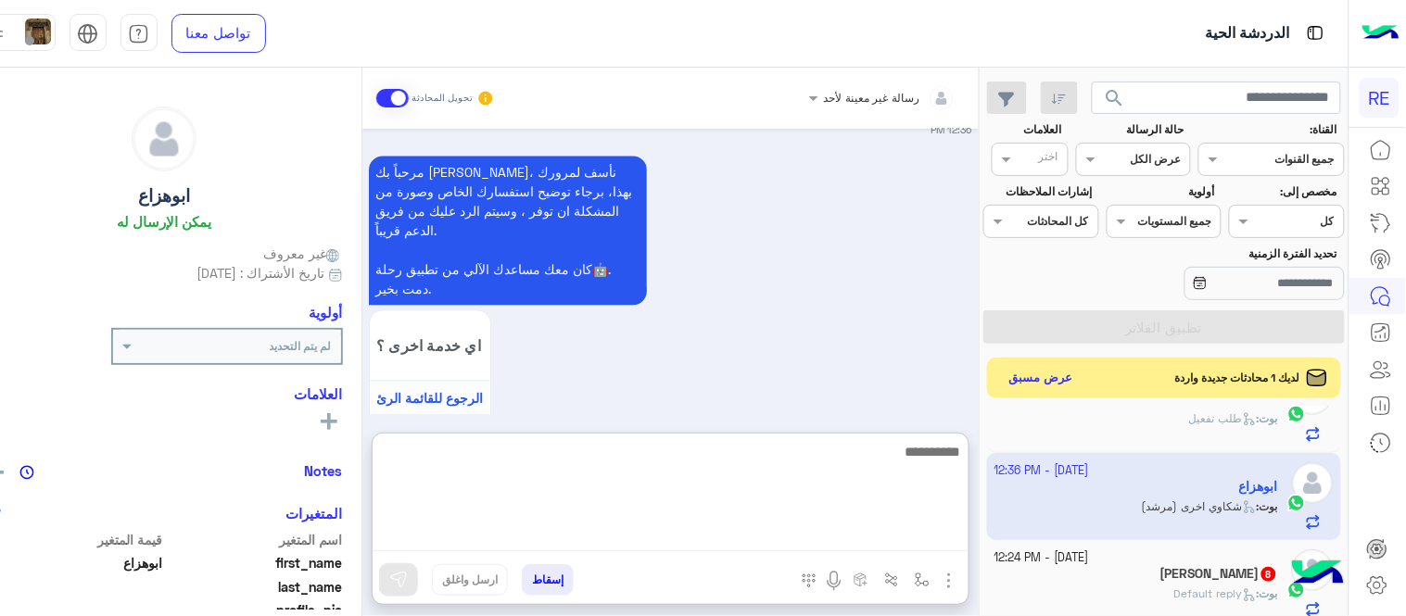
click at [716, 531] on textarea at bounding box center [670, 495] width 596 height 111
type textarea "**********"
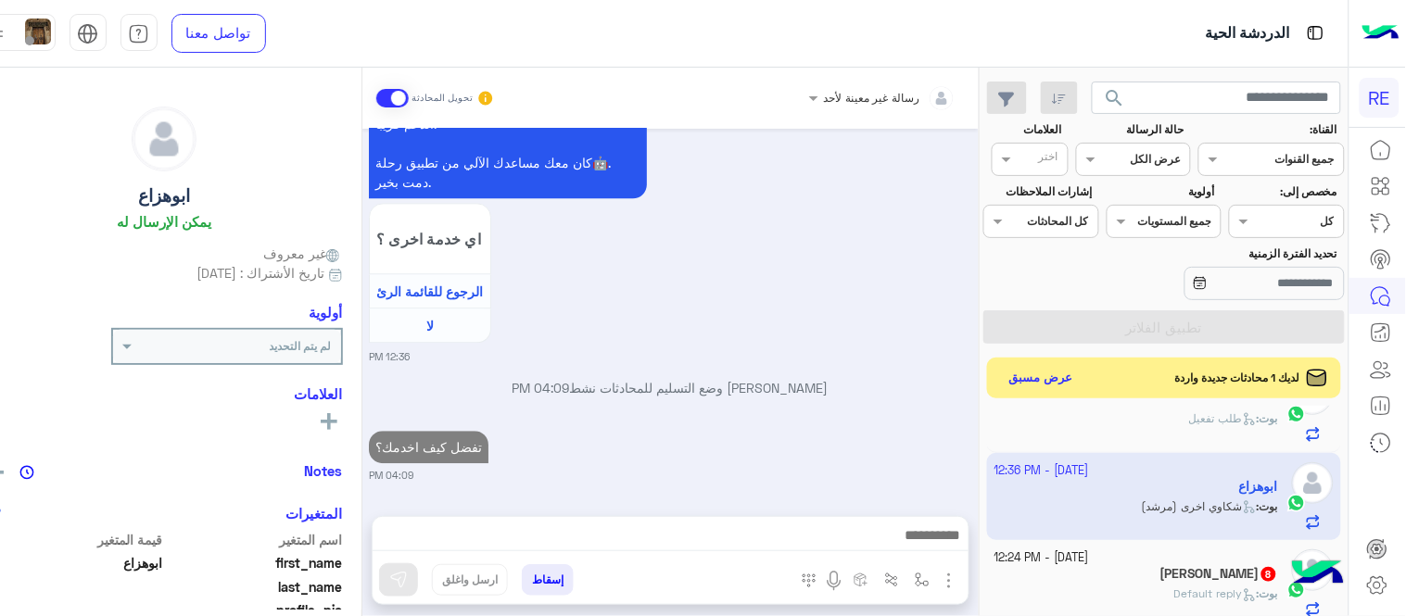
click at [866, 389] on div "[DATE] الملاحظات والشكاوى 12:34 PM اختيار أي: 12:34 PM ملاحظات و مقترحات 12:35 …" at bounding box center [670, 313] width 616 height 369
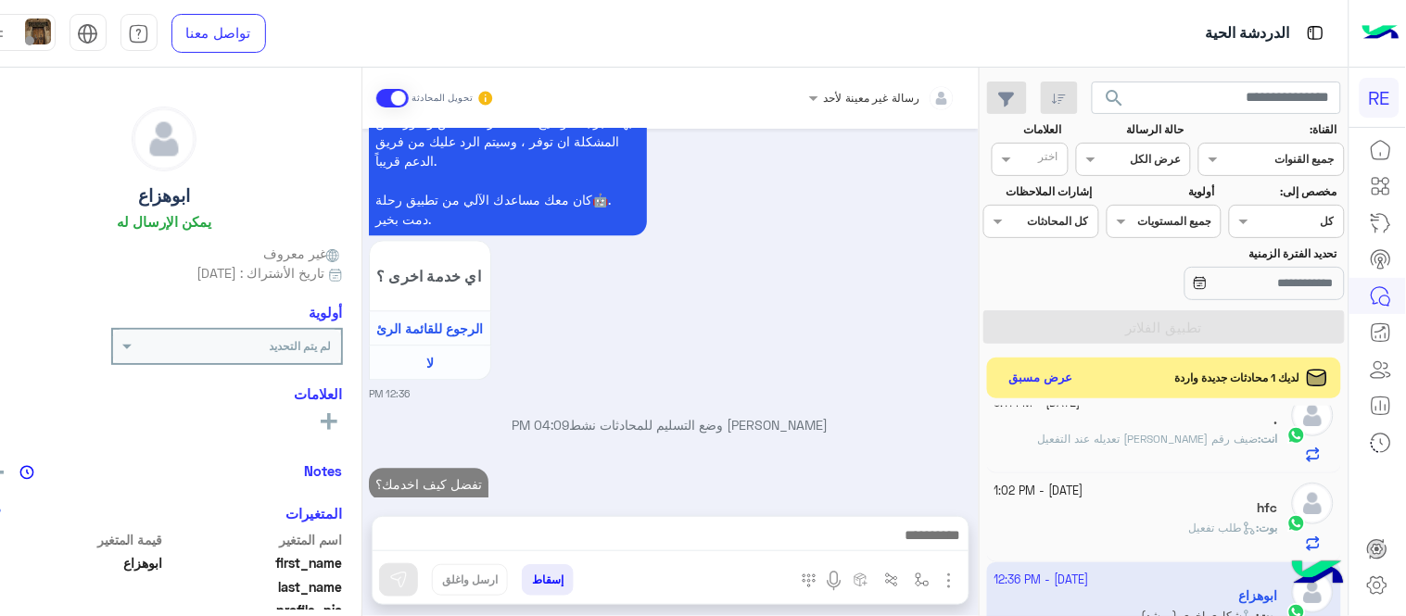
scroll to position [0, 0]
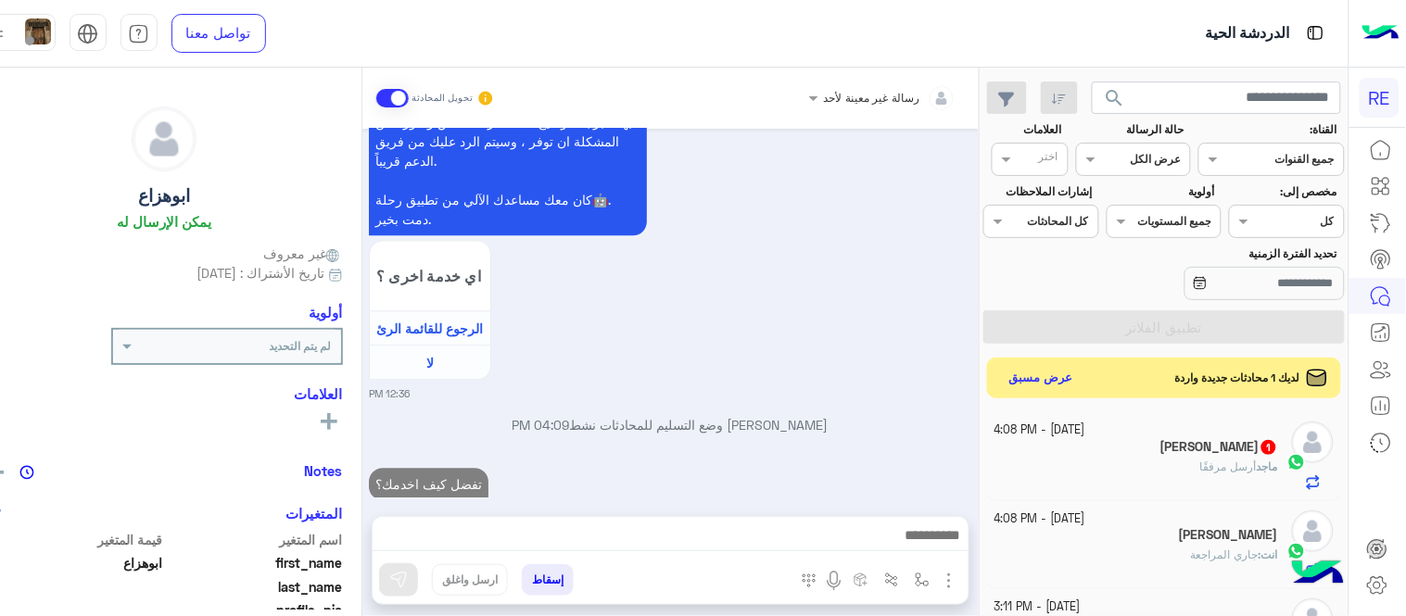
click at [1161, 449] on div "[PERSON_NAME] 1" at bounding box center [1136, 448] width 284 height 19
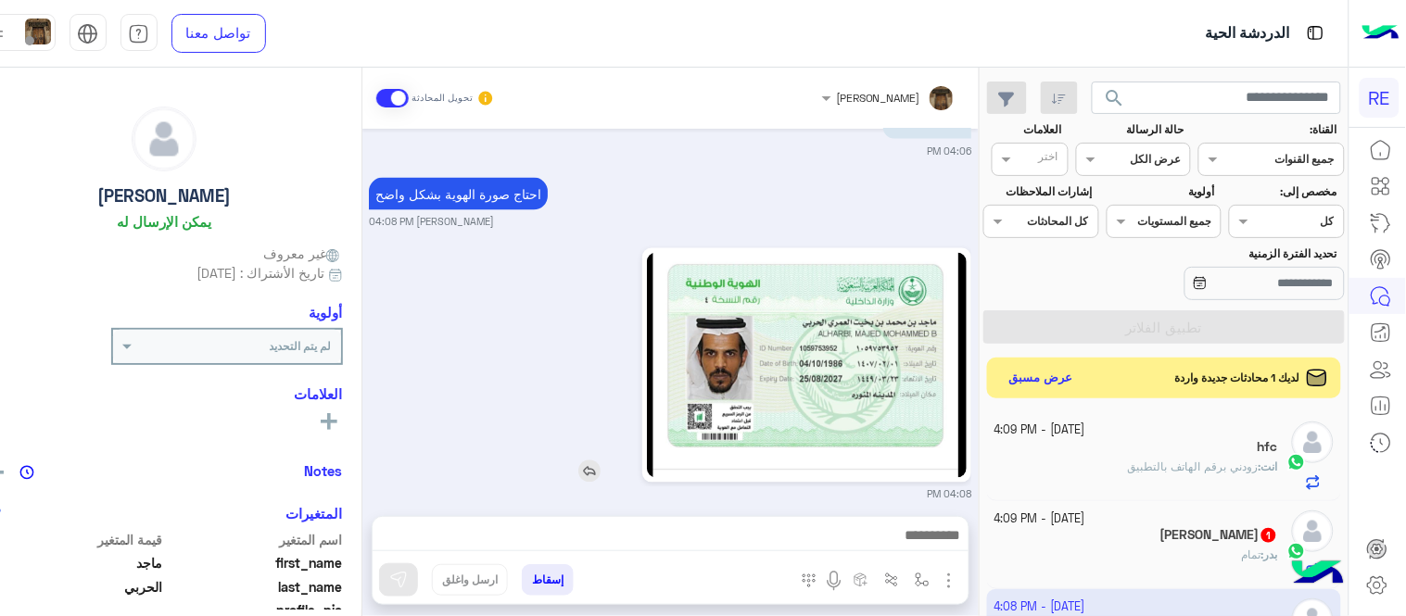
click at [933, 378] on img at bounding box center [807, 365] width 320 height 225
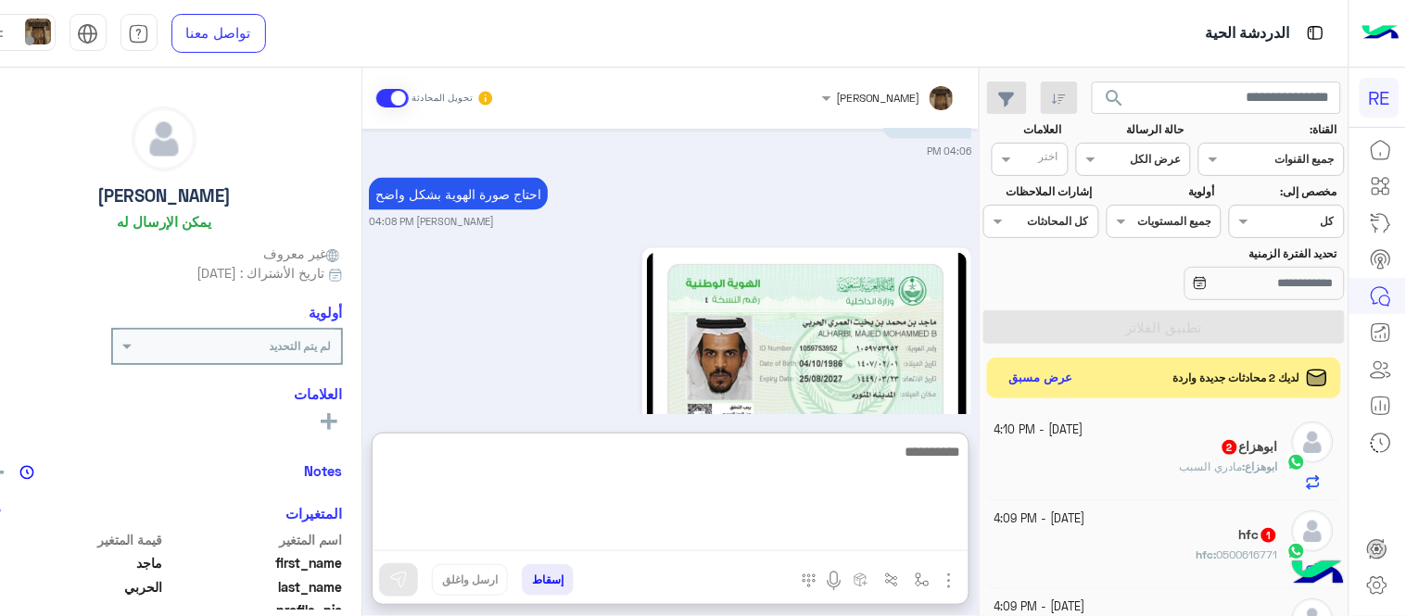
click at [733, 535] on textarea at bounding box center [670, 495] width 596 height 111
type textarea "**********"
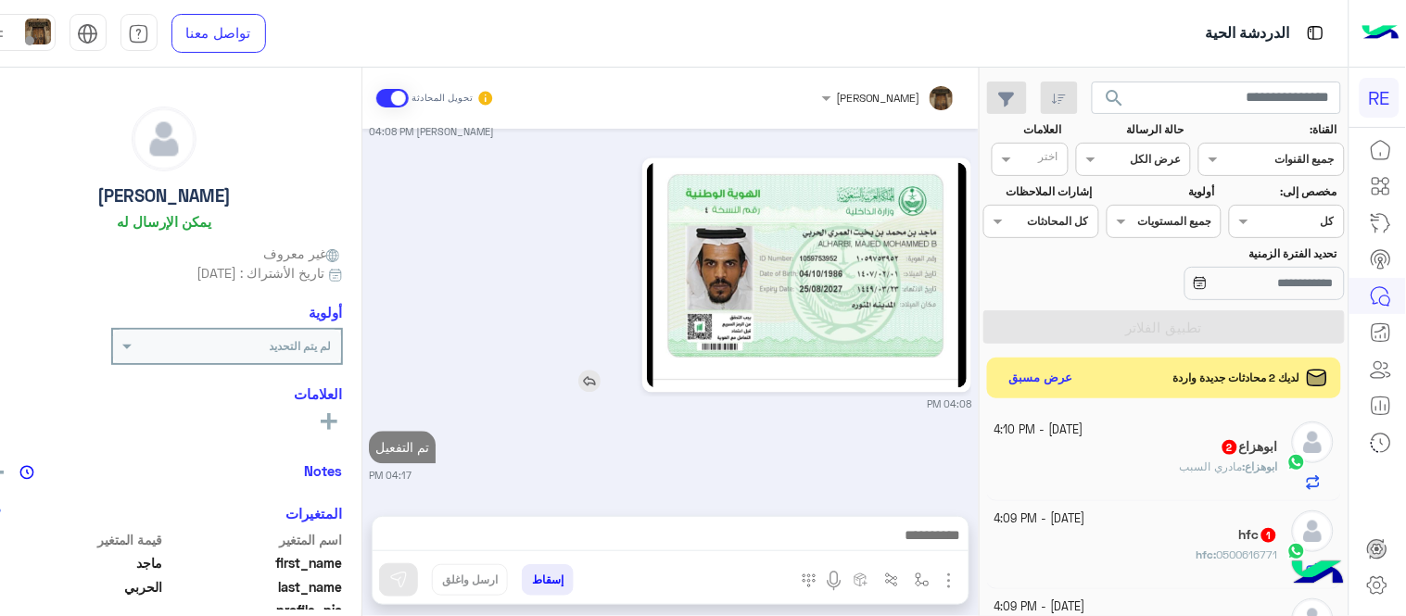
click at [943, 339] on div "[DATE] تقنية 01:25 PM سعداء بتواصلك معنا، لنتمكن من مساعدتك نأمل توضيح استفسارك…" at bounding box center [670, 313] width 616 height 369
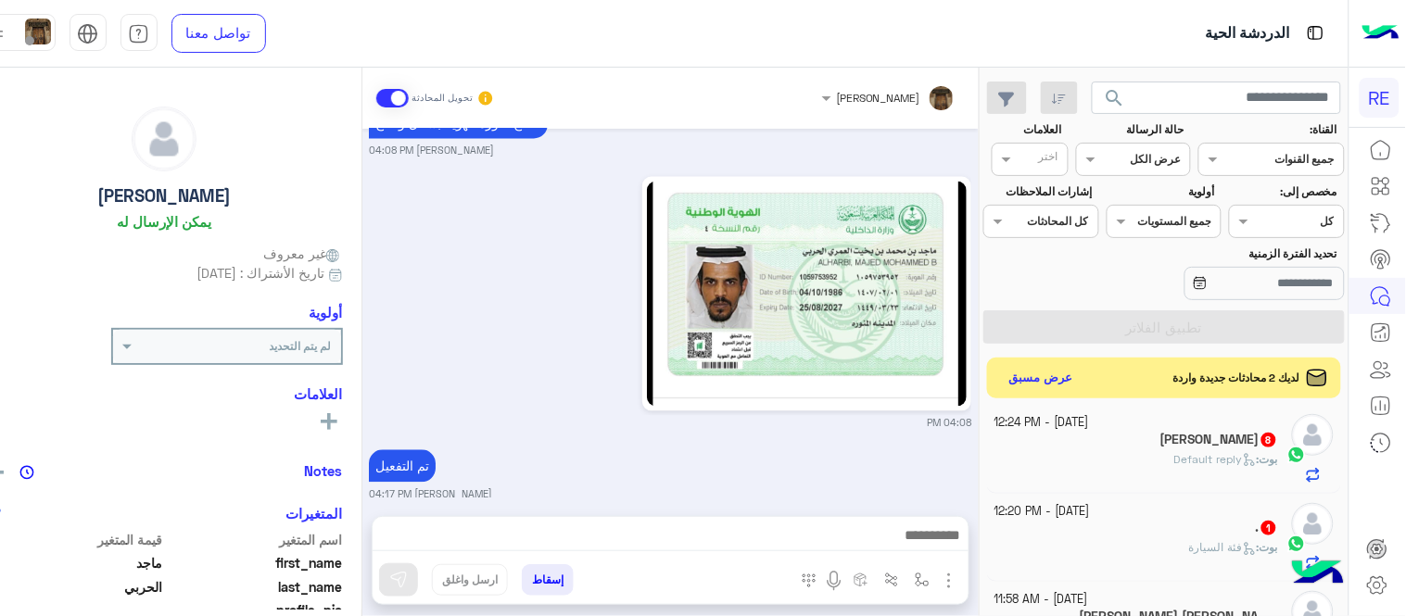
scroll to position [456, 0]
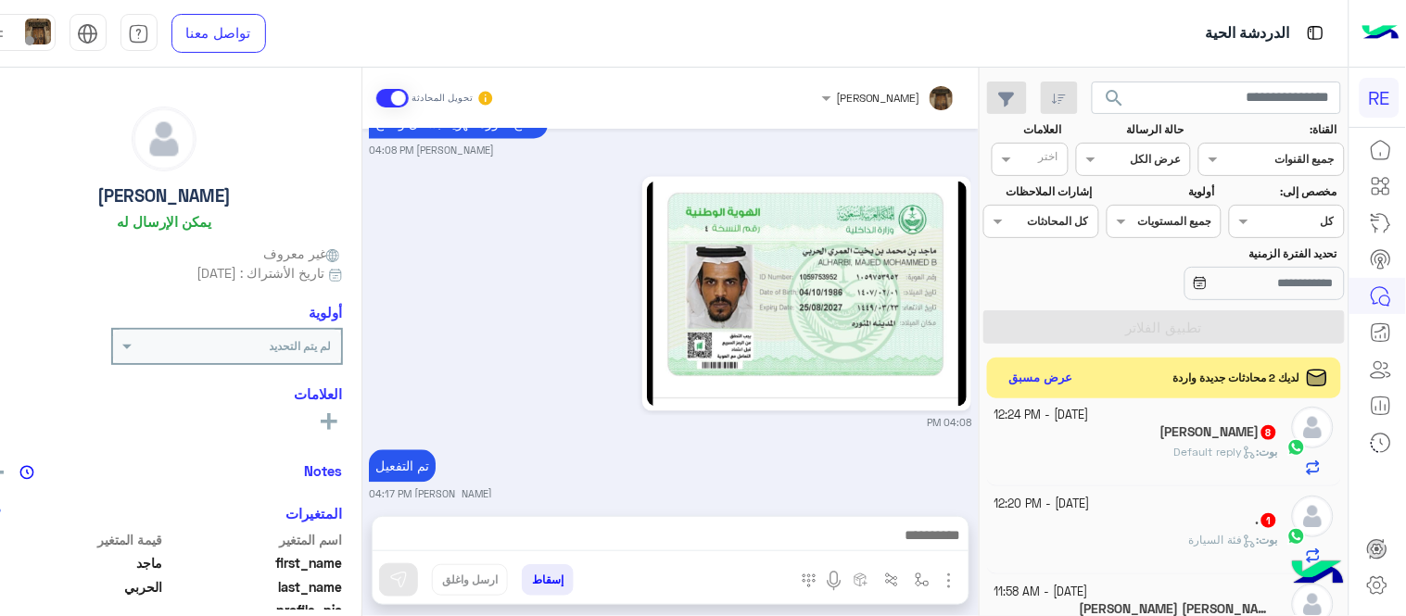
click at [1114, 448] on div "[PERSON_NAME] : Default reply" at bounding box center [1136, 460] width 284 height 32
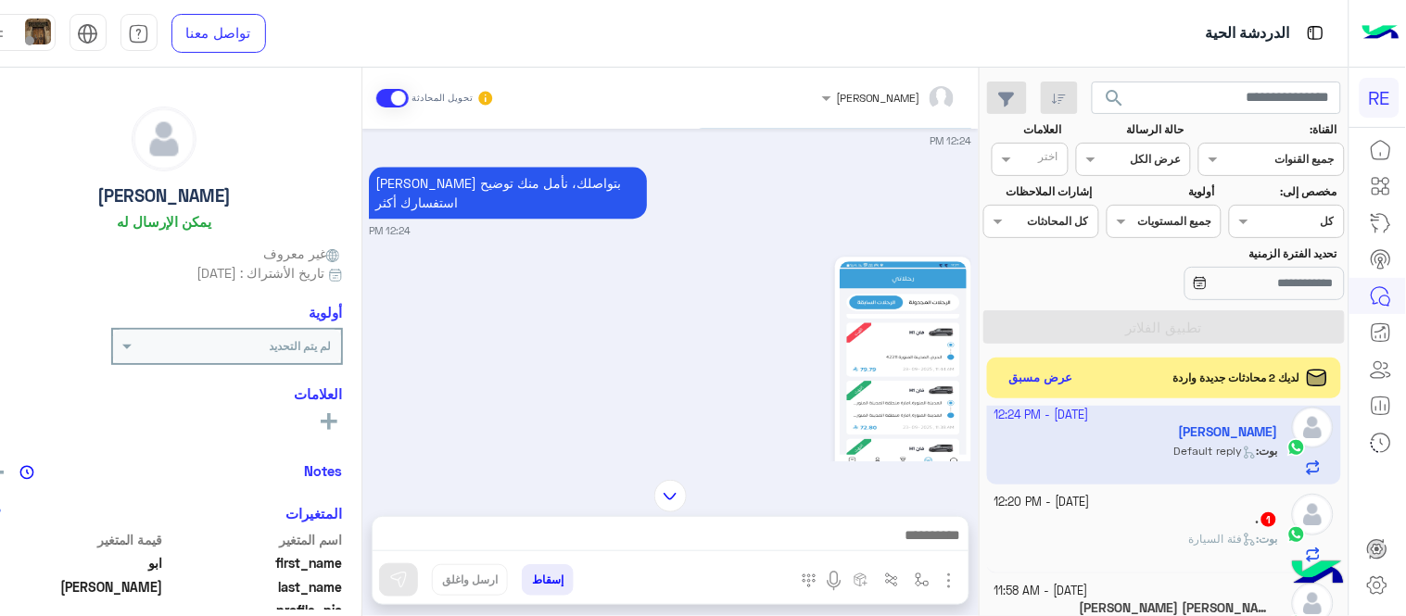
scroll to position [1173, 0]
